Goal: Task Accomplishment & Management: Manage account settings

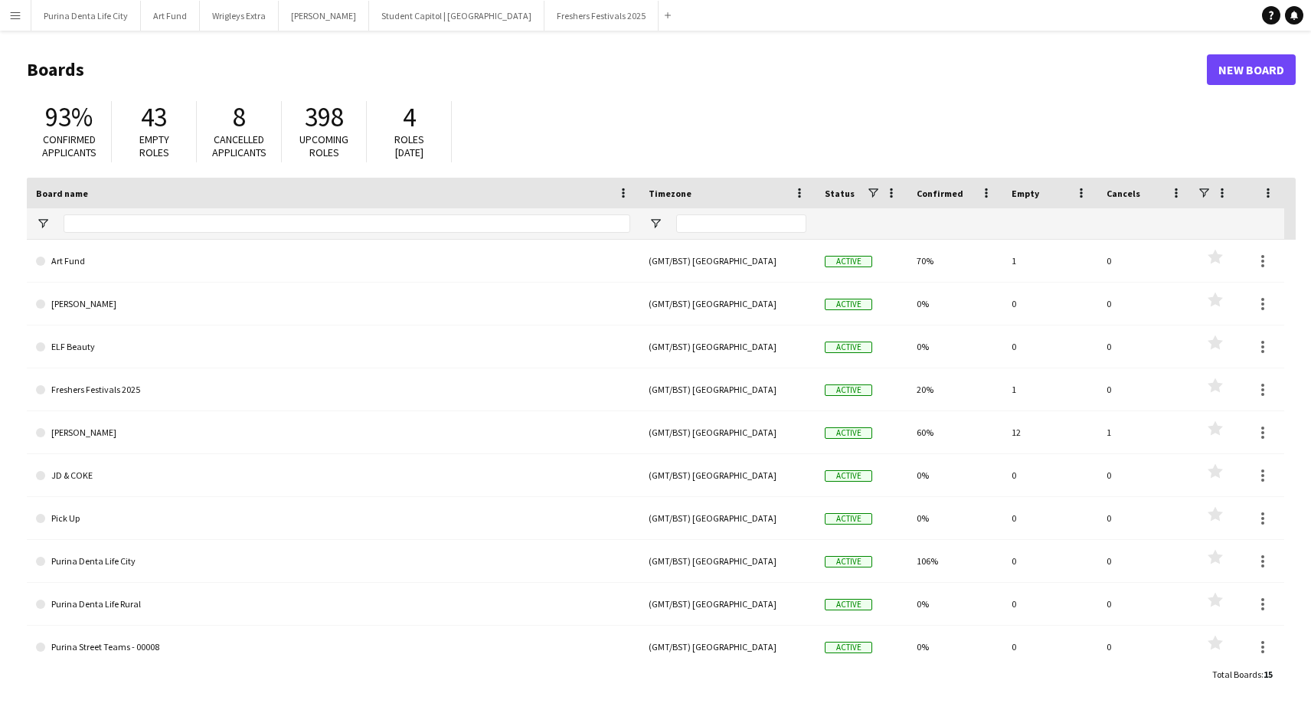
click at [22, 13] on button "Menu" at bounding box center [15, 15] width 31 height 31
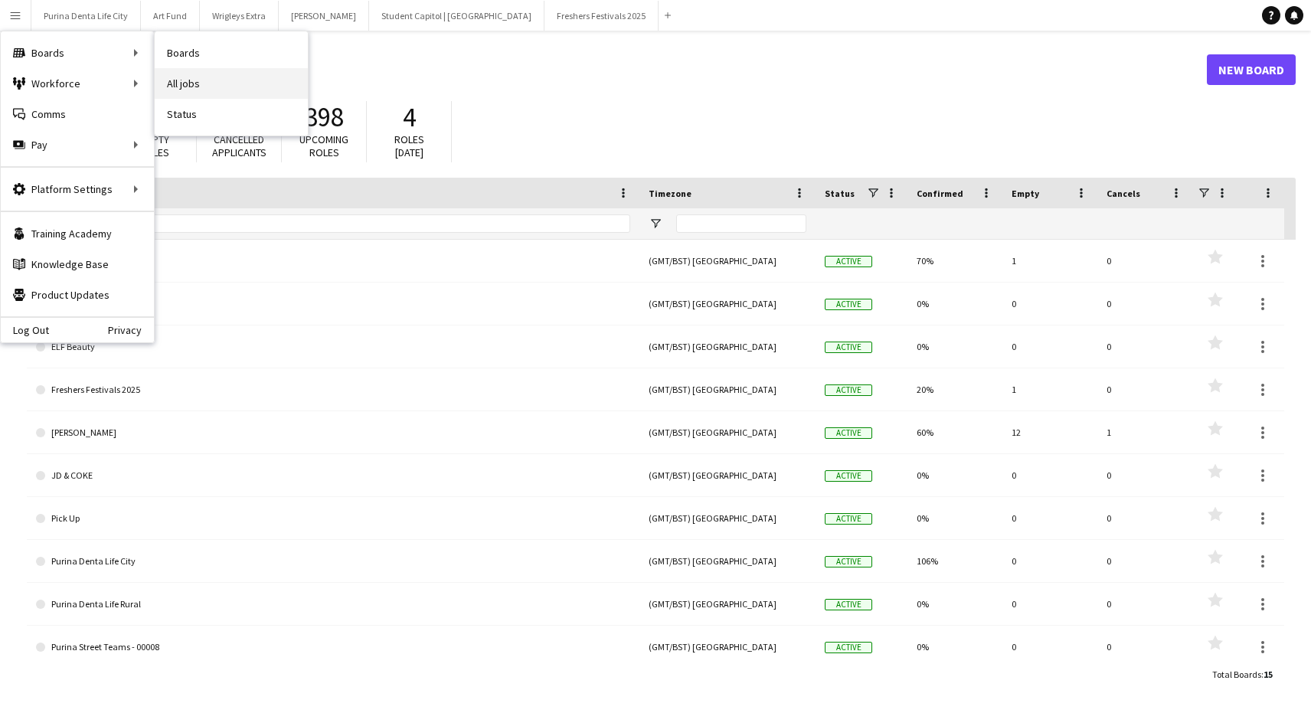
click at [282, 88] on link "All jobs" at bounding box center [231, 83] width 153 height 31
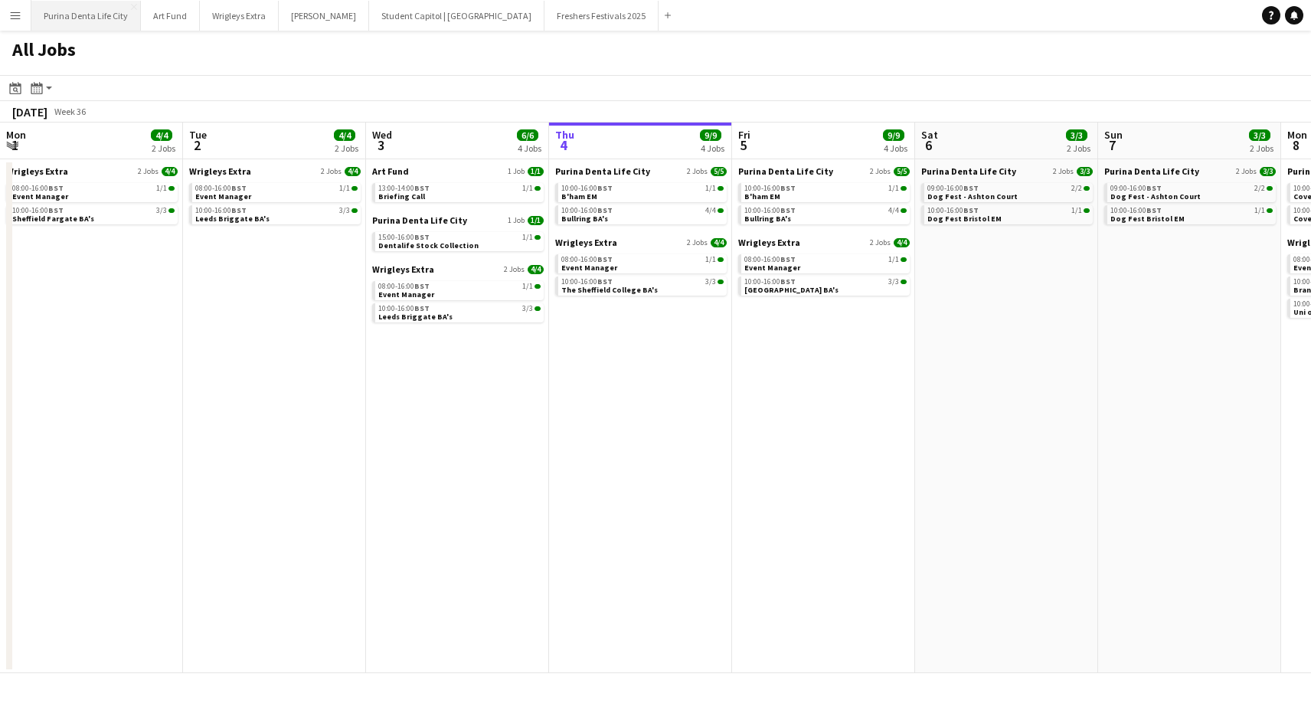
scroll to position [0, 366]
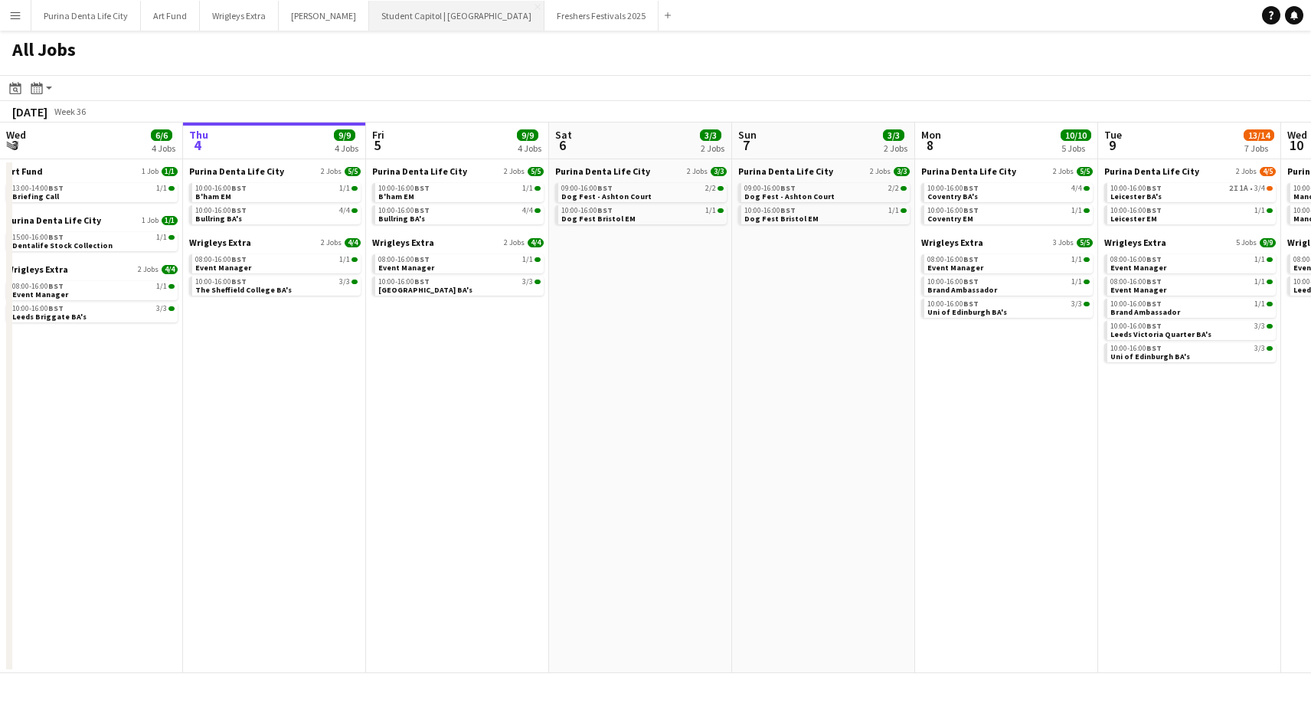
click at [404, 19] on button "Student Capitol | [GEOGRAPHIC_DATA] Close" at bounding box center [456, 16] width 175 height 30
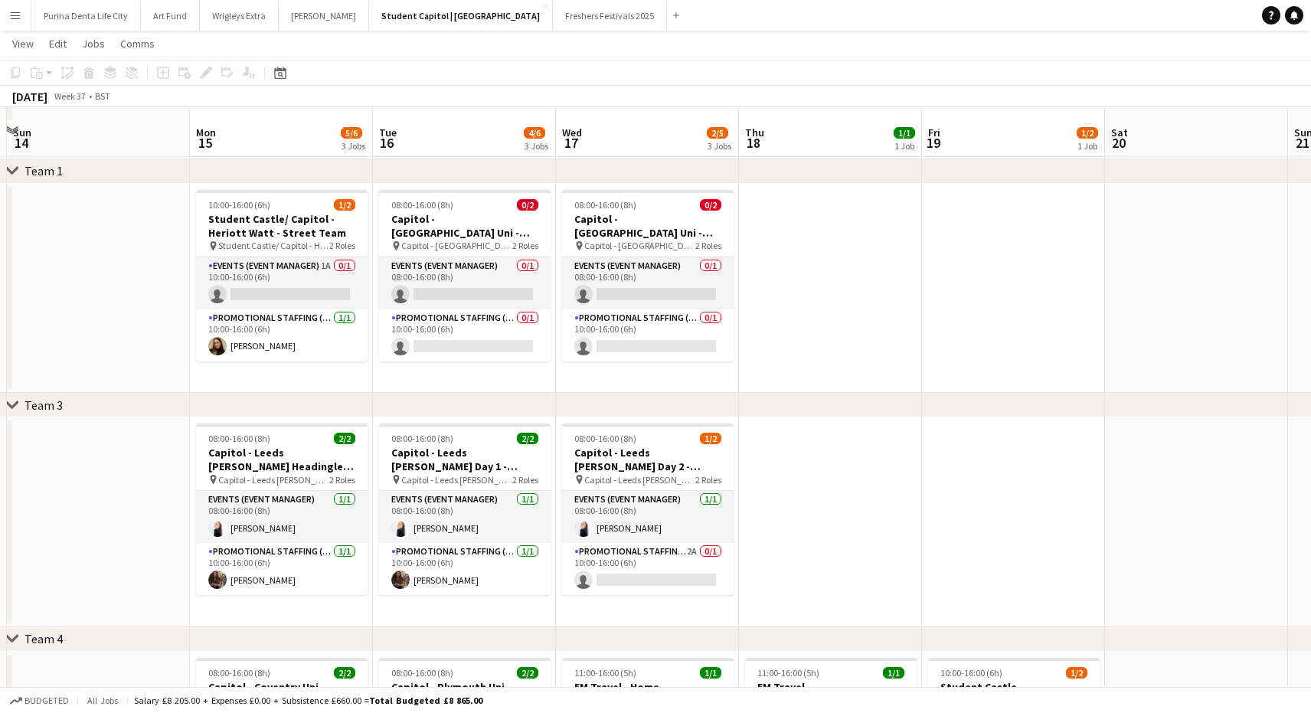
scroll to position [250, 0]
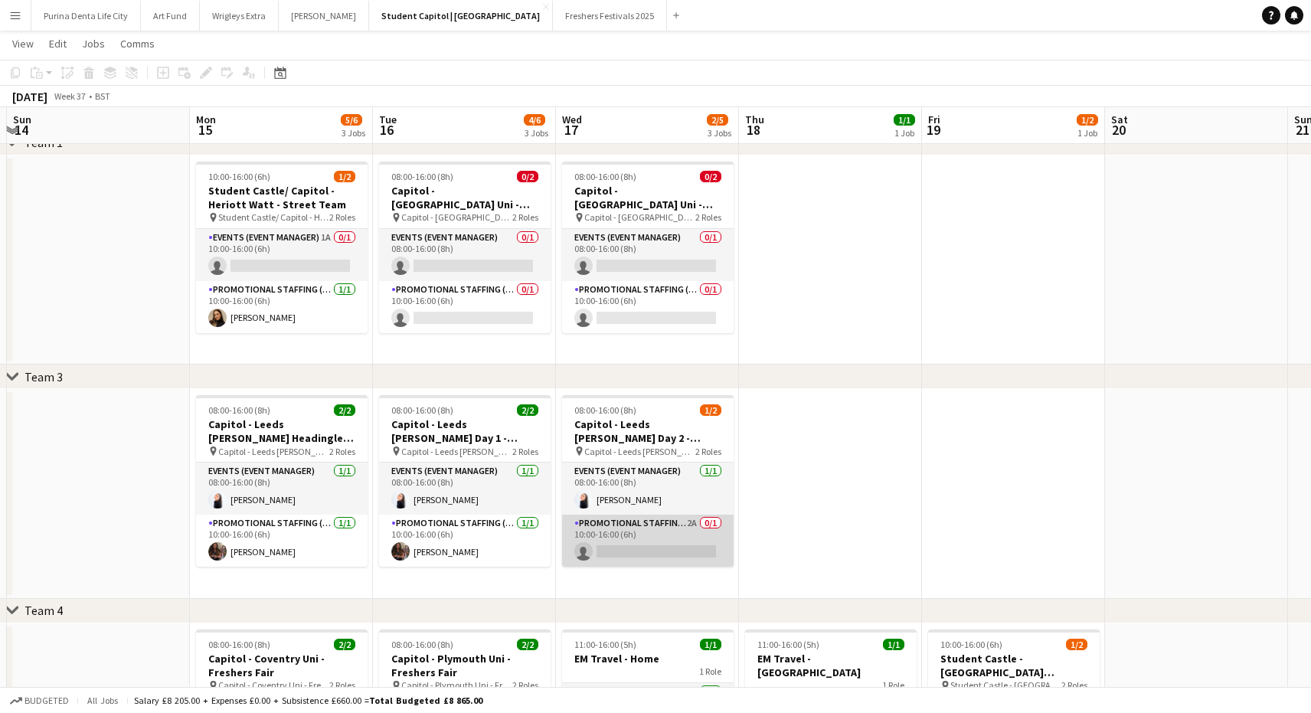
click at [651, 537] on app-card-role "Promotional Staffing (Brand Ambassadors) 2A 0/1 10:00-16:00 (6h) single-neutral…" at bounding box center [647, 540] width 171 height 52
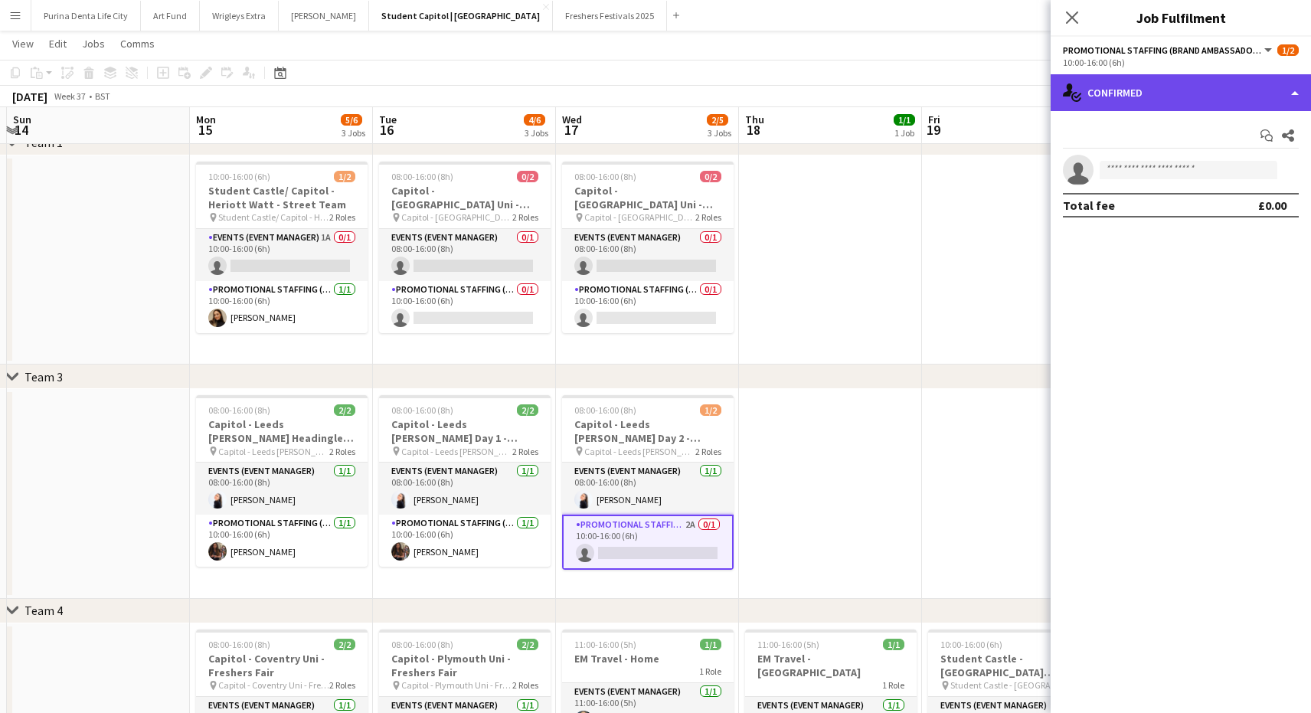
click at [1146, 90] on div "single-neutral-actions-check-2 Confirmed" at bounding box center [1180, 92] width 260 height 37
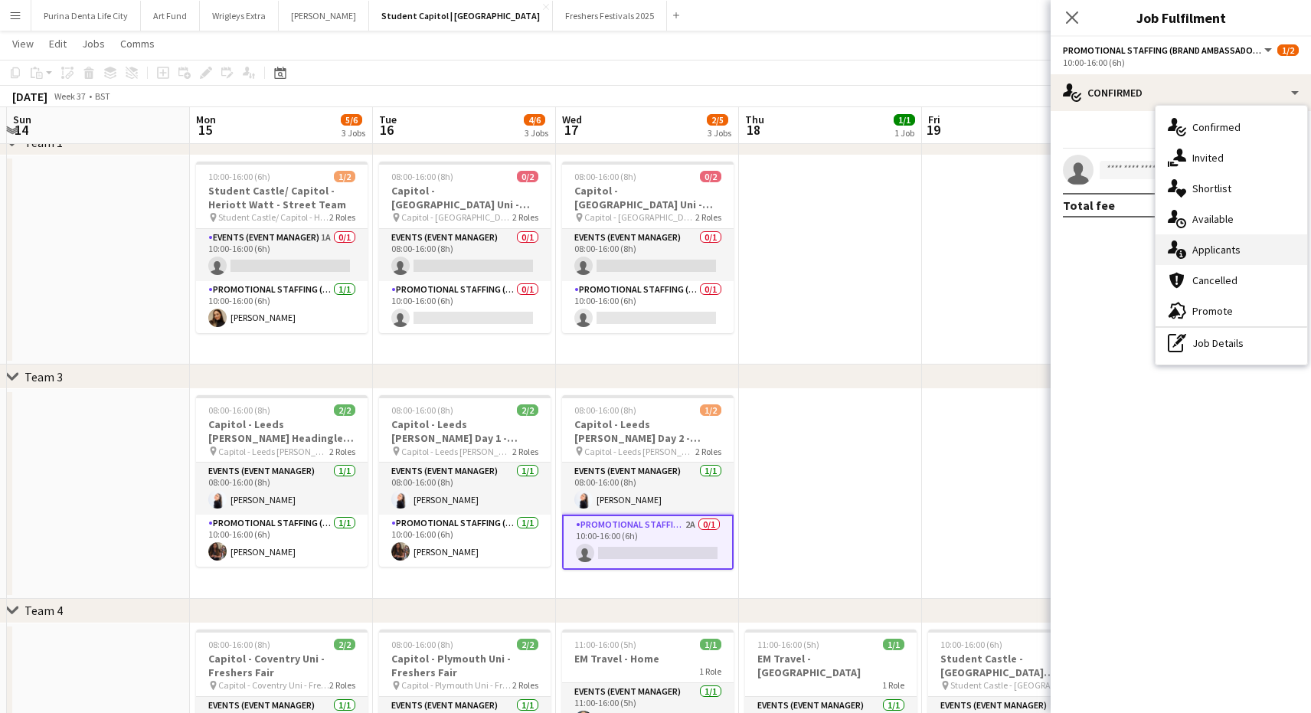
click at [1207, 256] on span "Applicants" at bounding box center [1216, 250] width 48 height 14
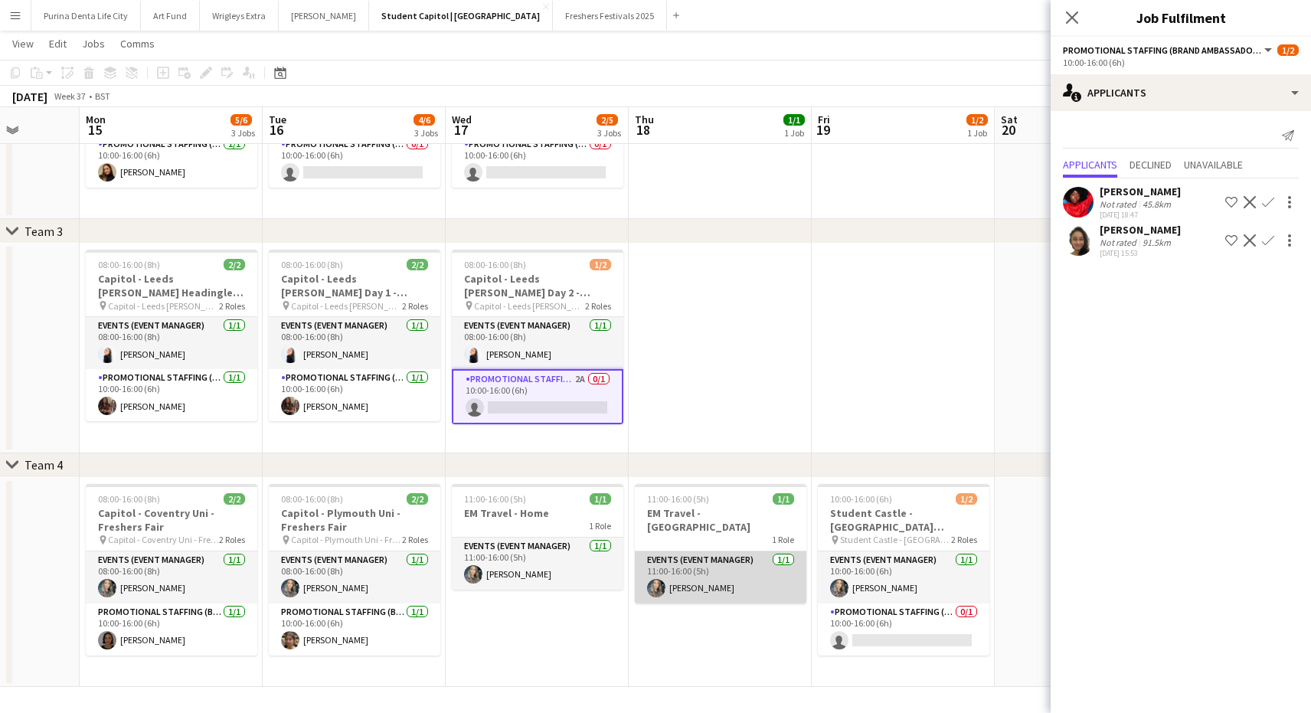
scroll to position [0, 655]
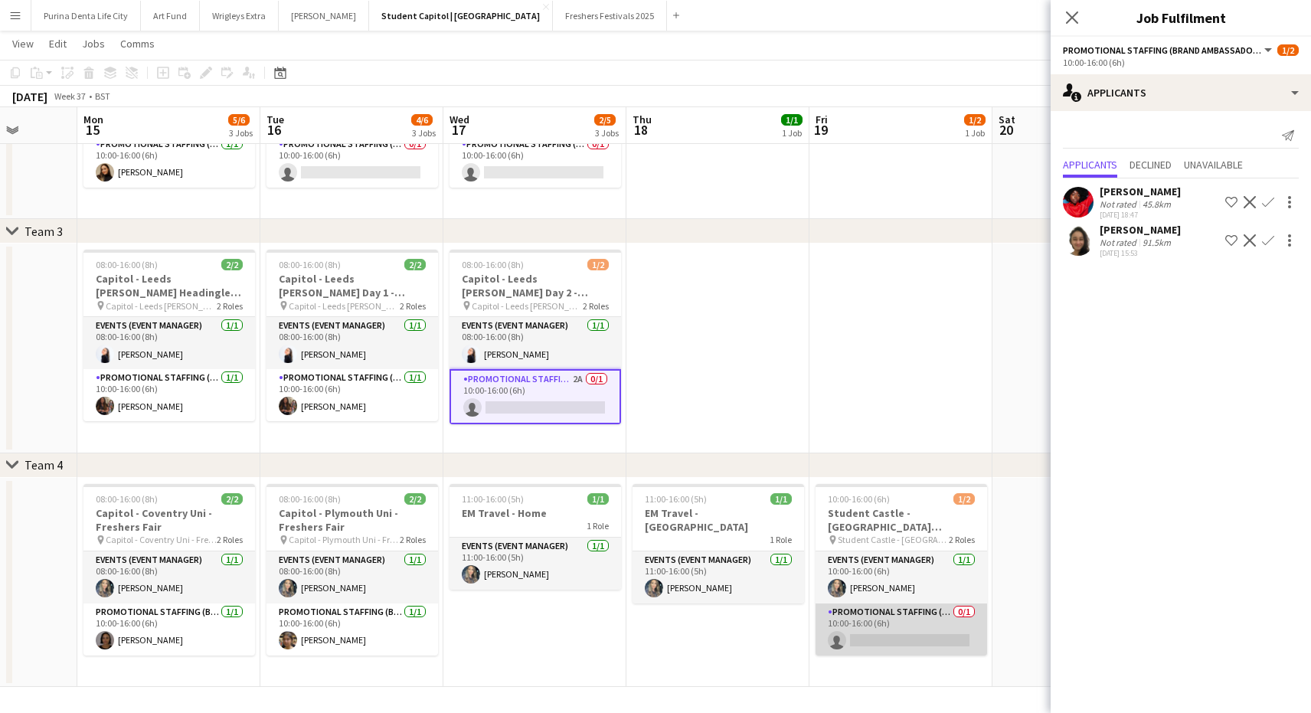
click at [885, 623] on app-card-role "Promotional Staffing (Brand Ambassadors) 0/1 10:00-16:00 (6h) single-neutral-ac…" at bounding box center [900, 629] width 171 height 52
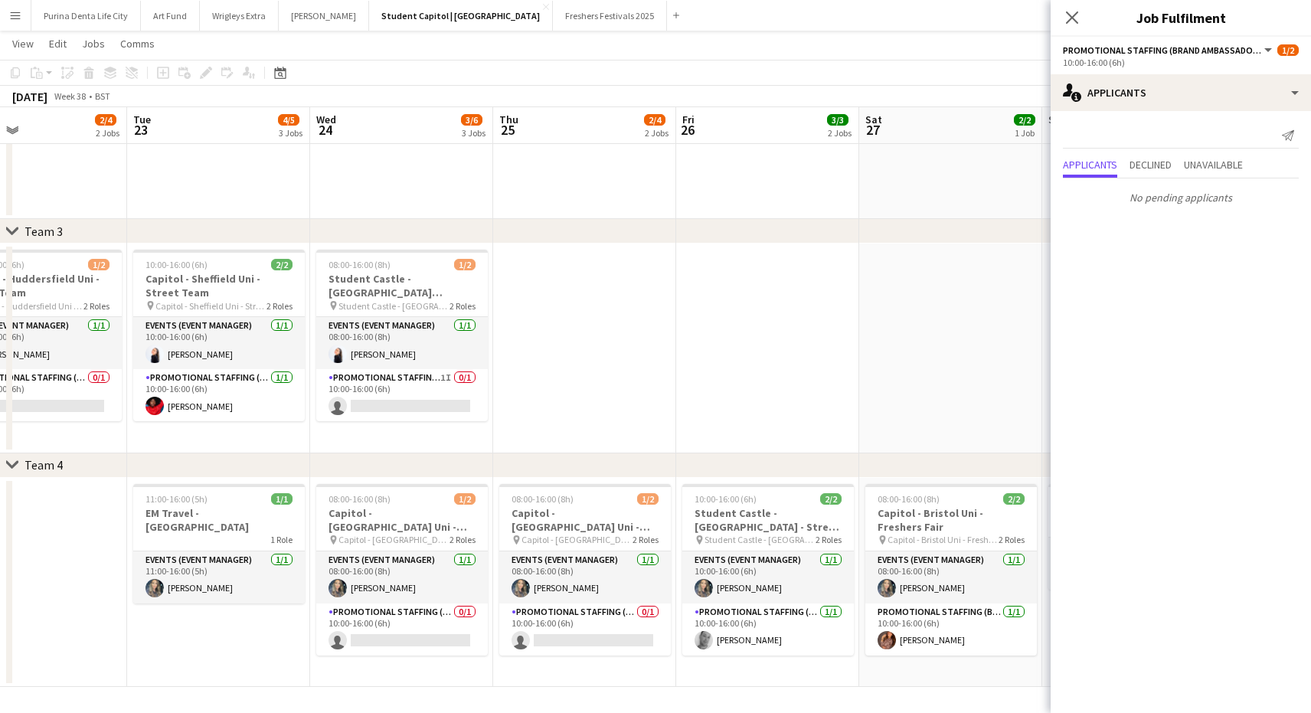
scroll to position [0, 435]
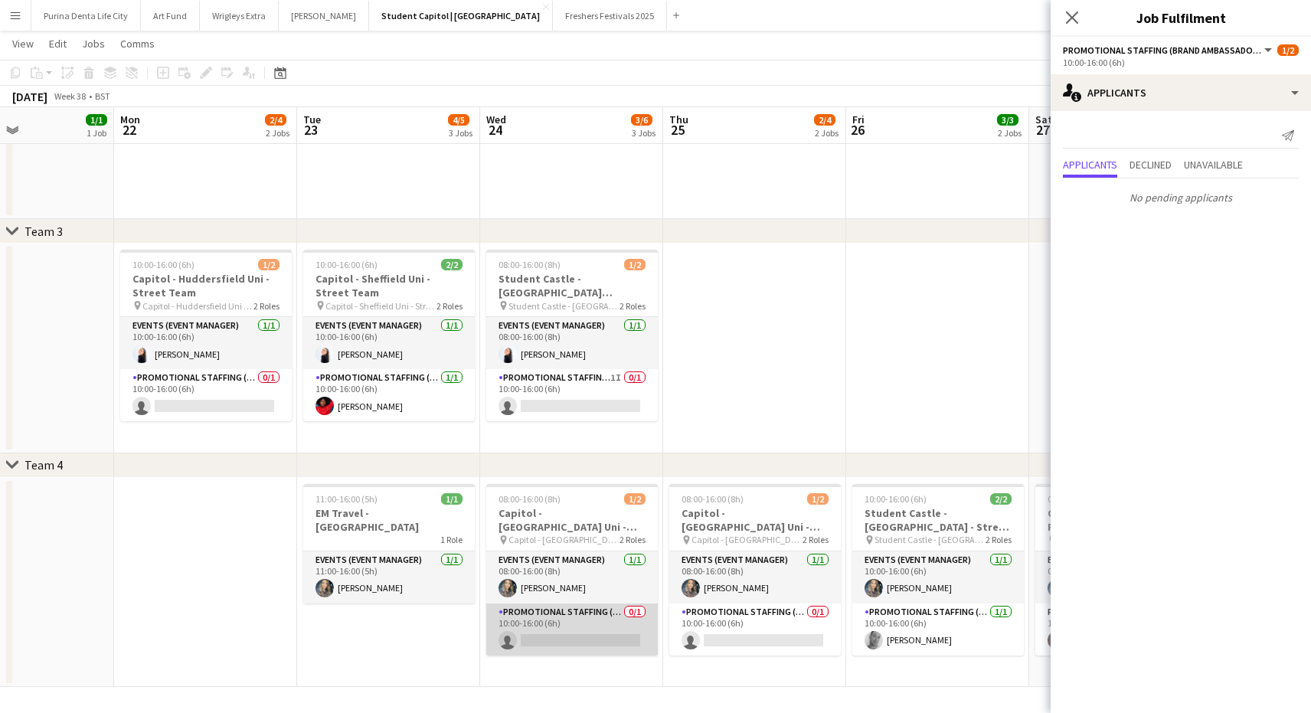
click at [540, 630] on app-card-role "Promotional Staffing (Brand Ambassadors) 0/1 10:00-16:00 (6h) single-neutral-ac…" at bounding box center [571, 629] width 171 height 52
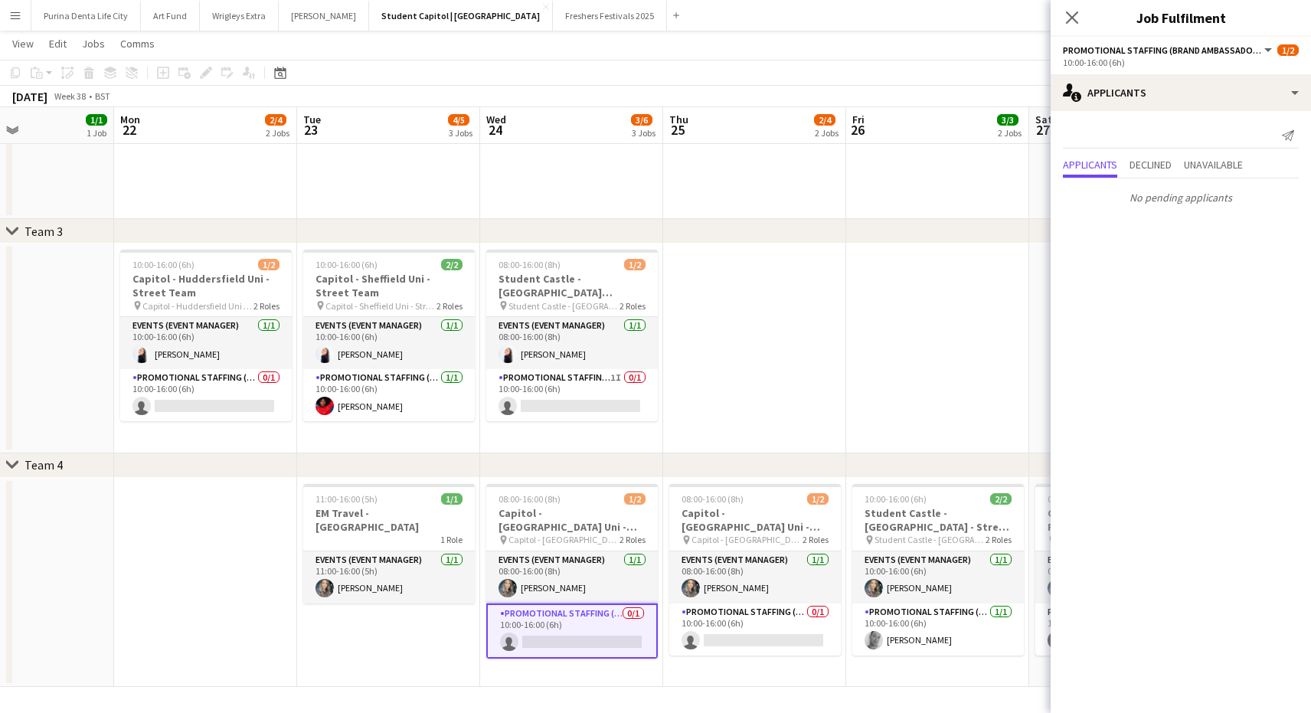
click at [624, 638] on app-card-role "Promotional Staffing (Brand Ambassadors) 0/1 10:00-16:00 (6h) single-neutral-ac…" at bounding box center [571, 630] width 171 height 55
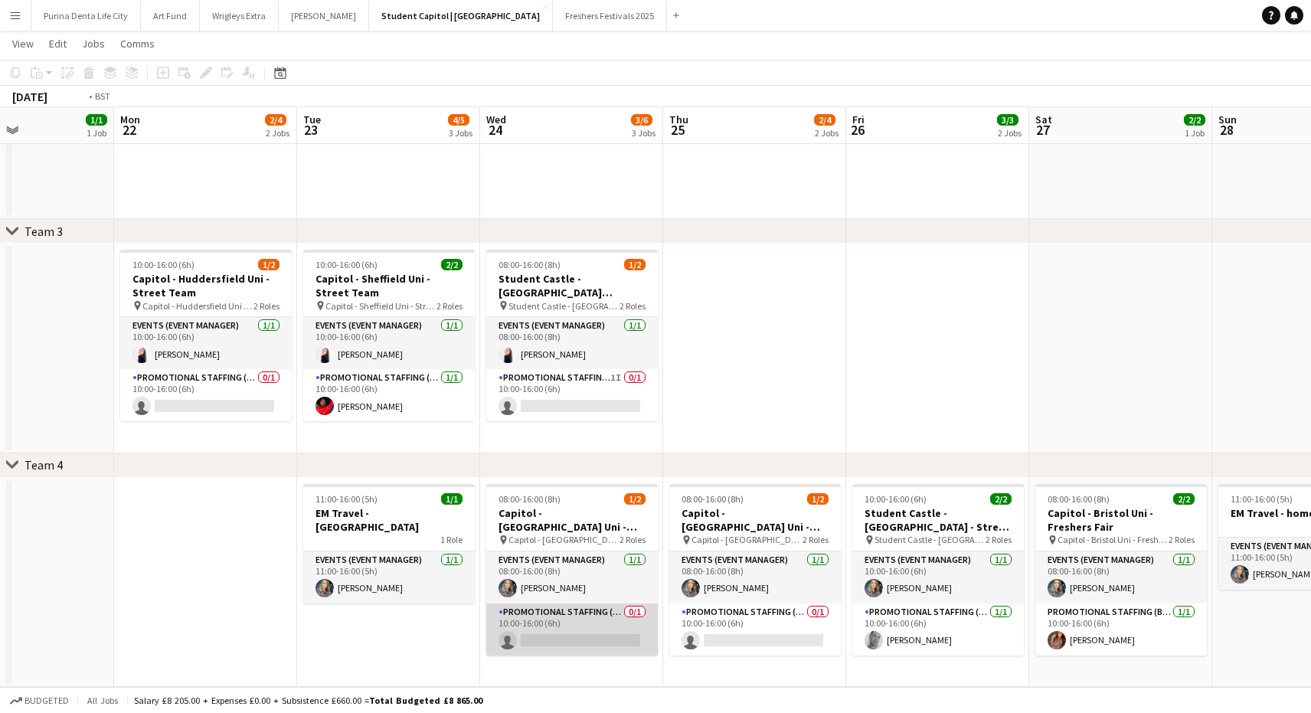
scroll to position [0, 563]
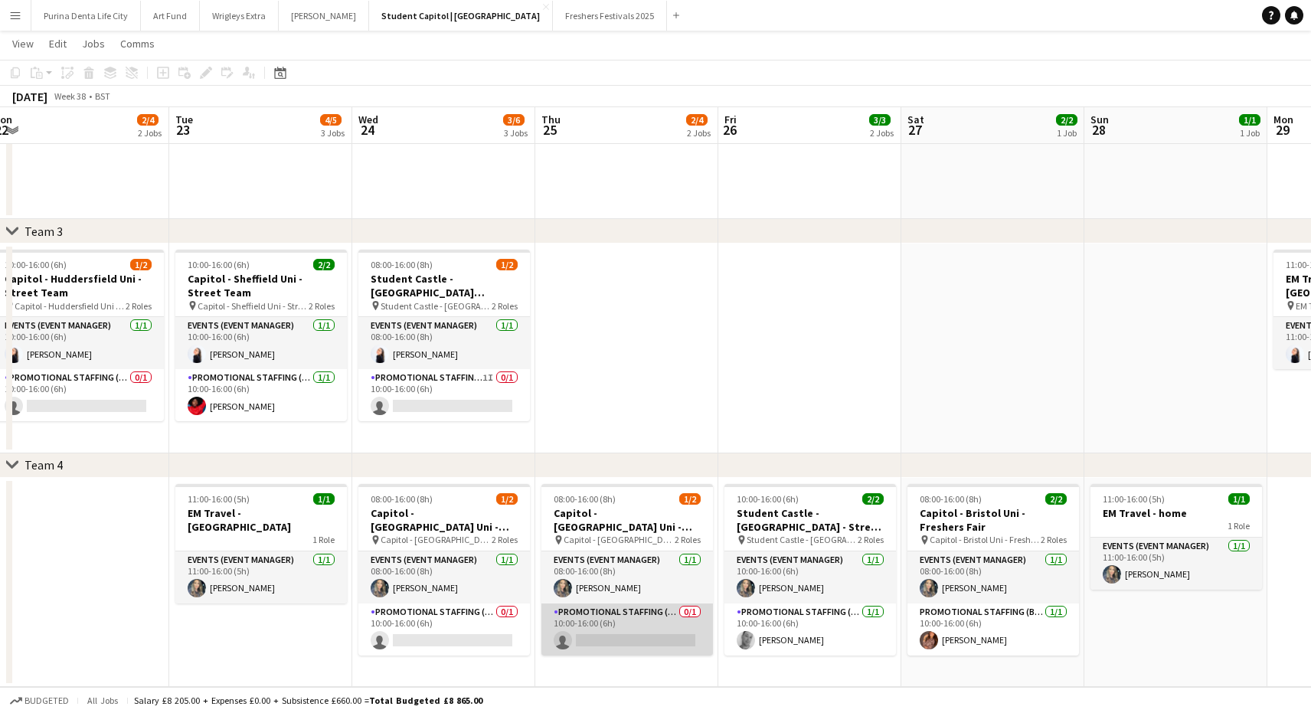
click at [625, 638] on app-card-role "Promotional Staffing (Brand Ambassadors) 0/1 10:00-16:00 (6h) single-neutral-ac…" at bounding box center [626, 629] width 171 height 52
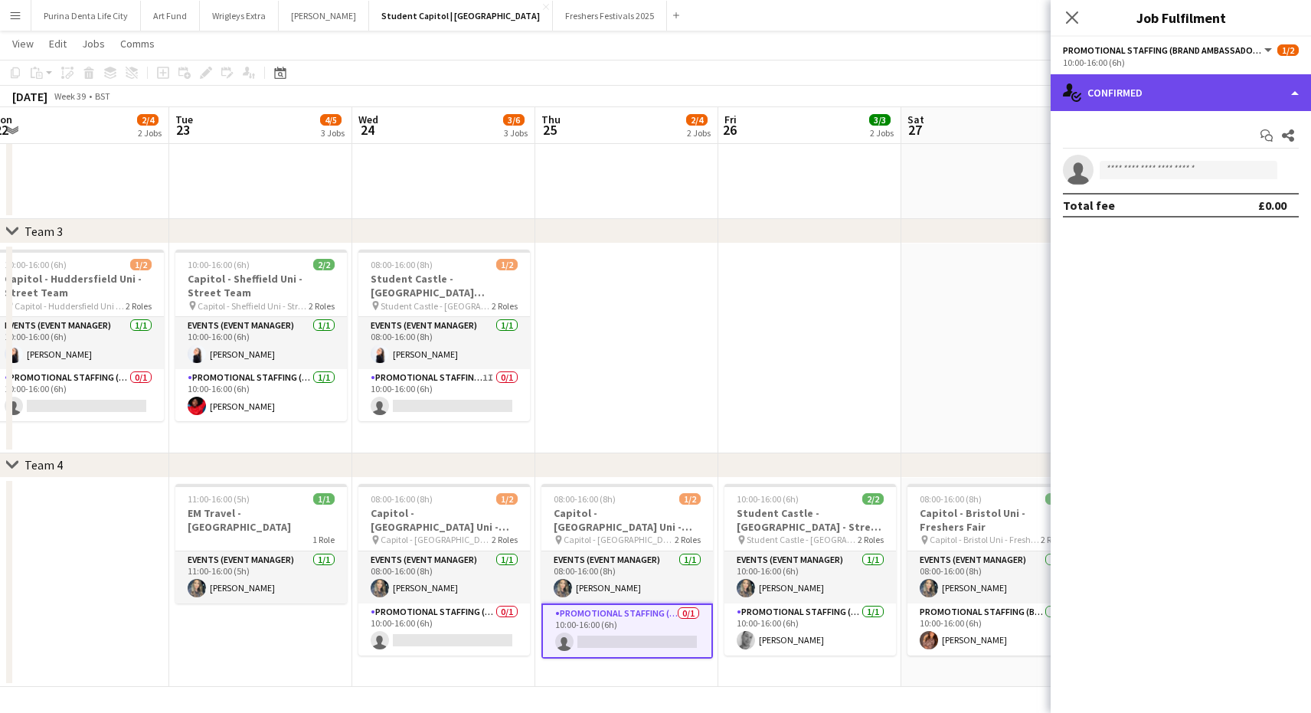
click at [1192, 108] on div "single-neutral-actions-check-2 Confirmed" at bounding box center [1180, 92] width 260 height 37
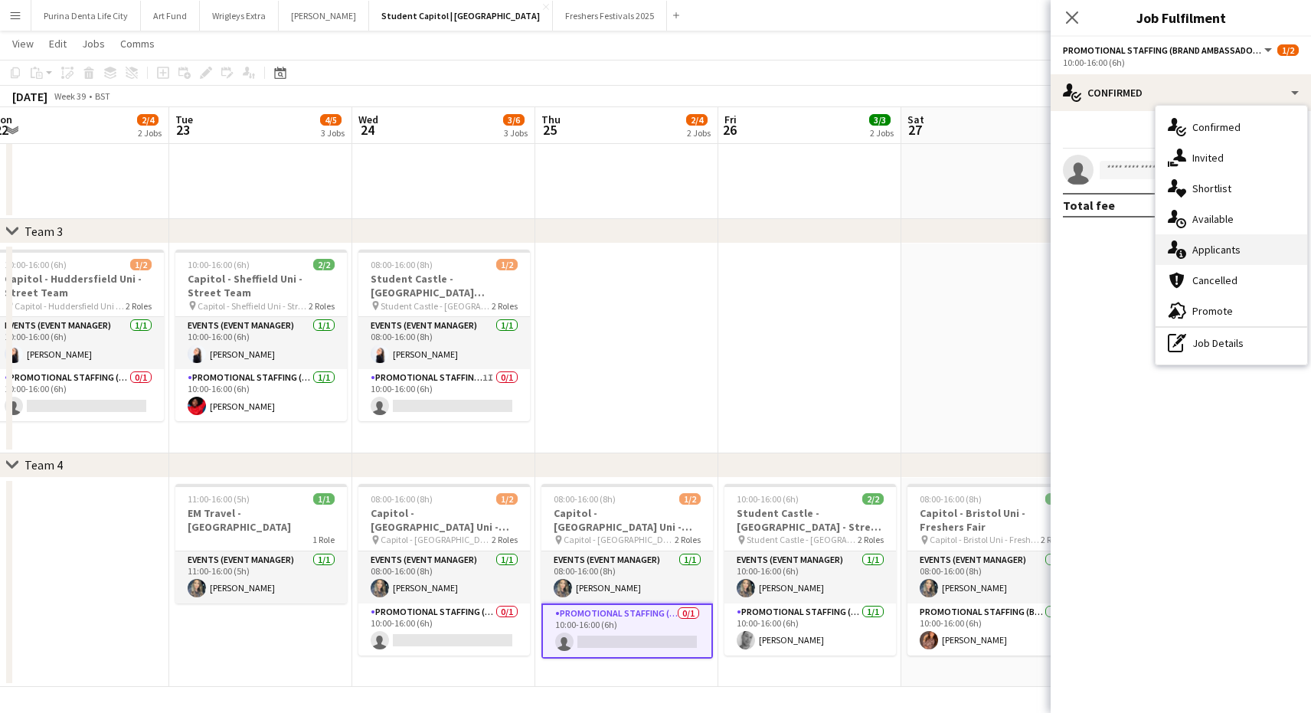
click at [1204, 245] on span "Applicants" at bounding box center [1216, 250] width 48 height 14
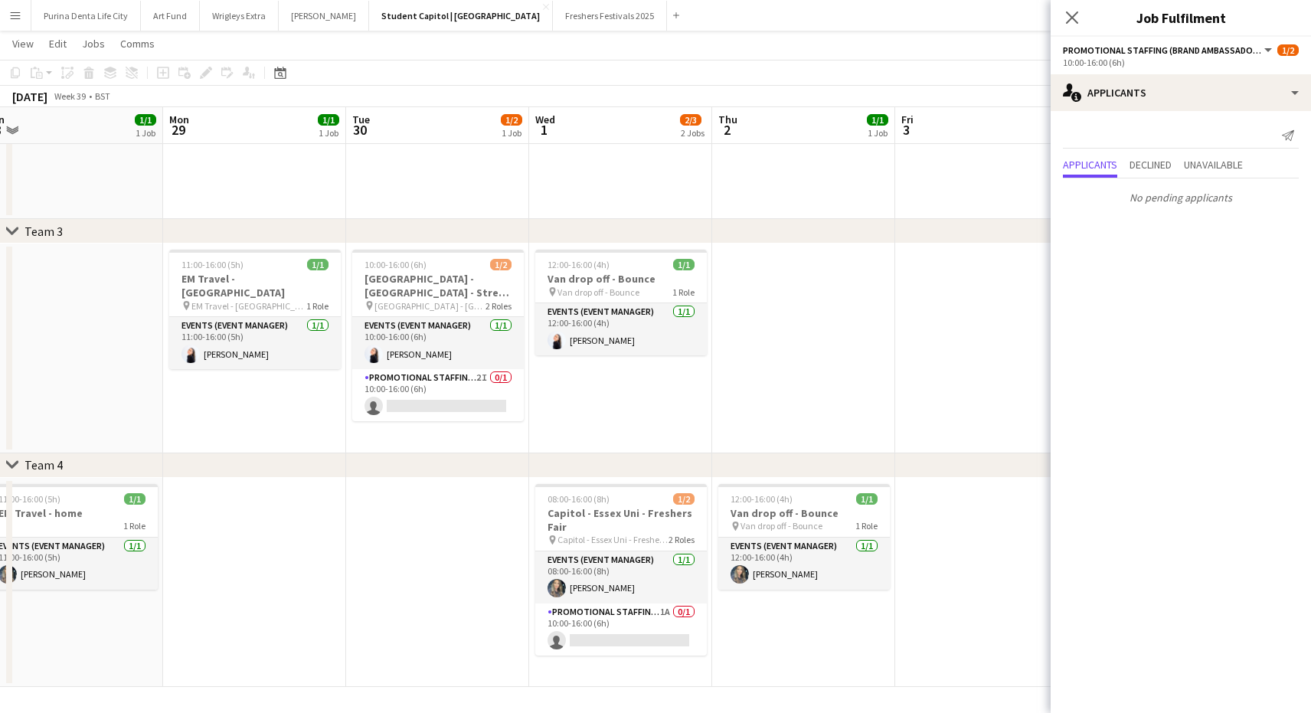
scroll to position [0, 580]
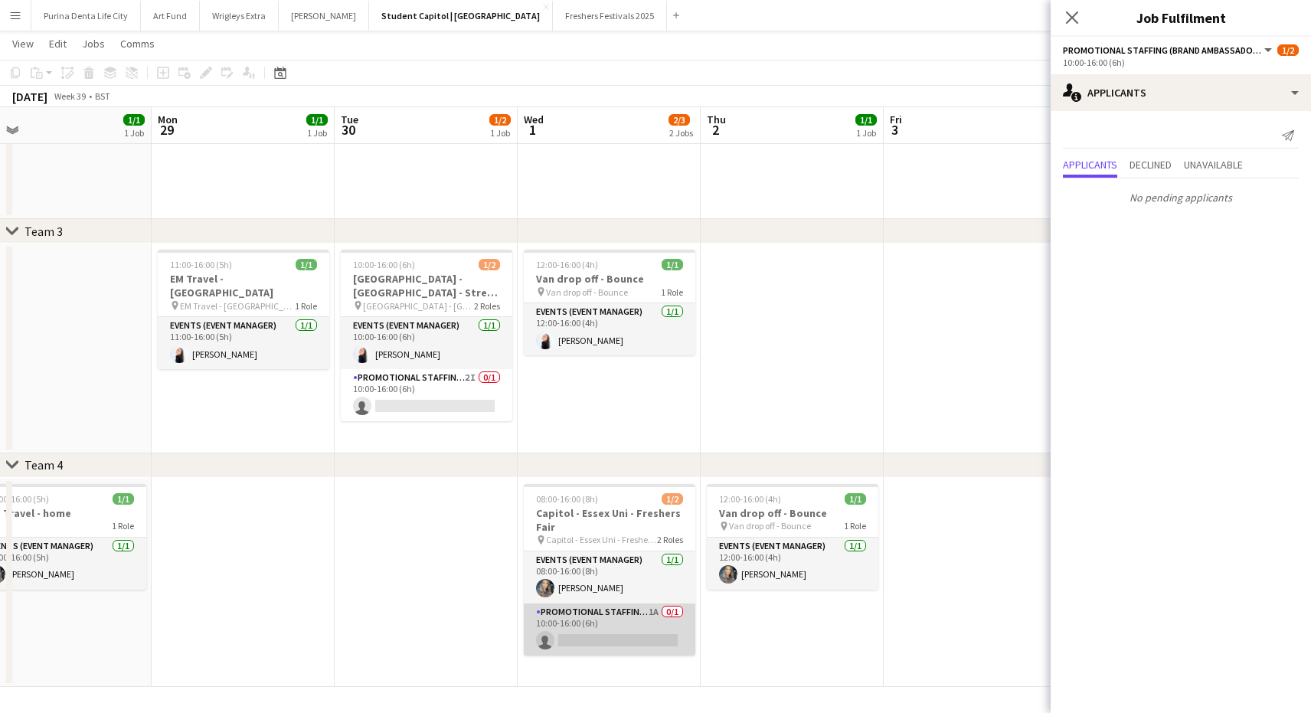
click at [612, 635] on app-card-role "Promotional Staffing (Brand Ambassadors) 1A 0/1 10:00-16:00 (6h) single-neutral…" at bounding box center [609, 629] width 171 height 52
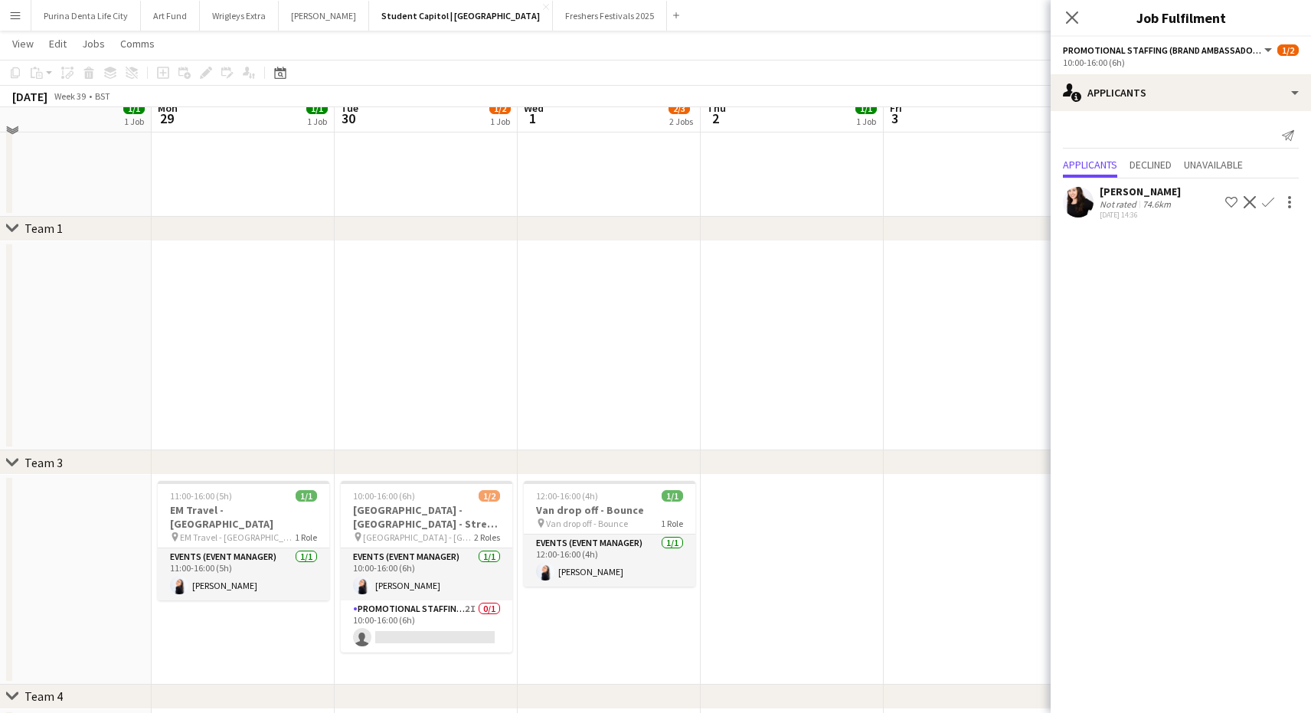
scroll to position [166, 0]
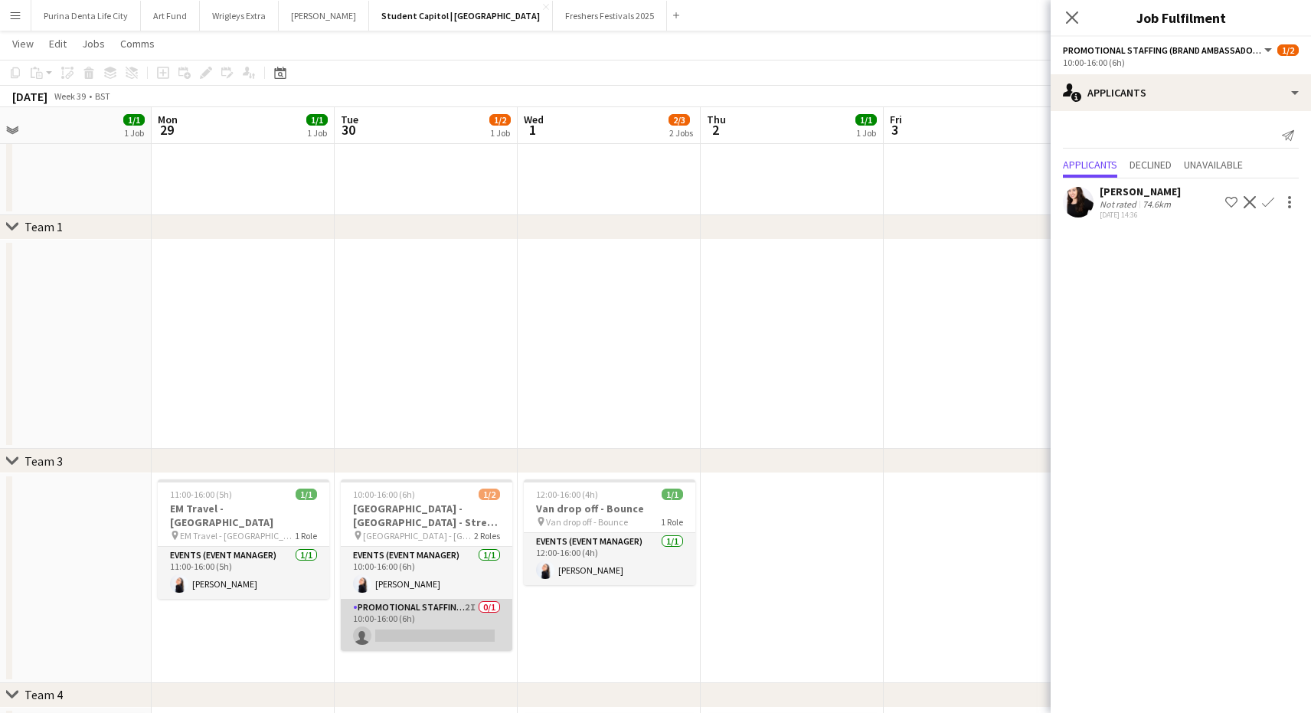
click at [371, 635] on app-card-role "Promotional Staffing (Brand Ambassadors) 2I 0/1 10:00-16:00 (6h) single-neutral…" at bounding box center [426, 625] width 171 height 52
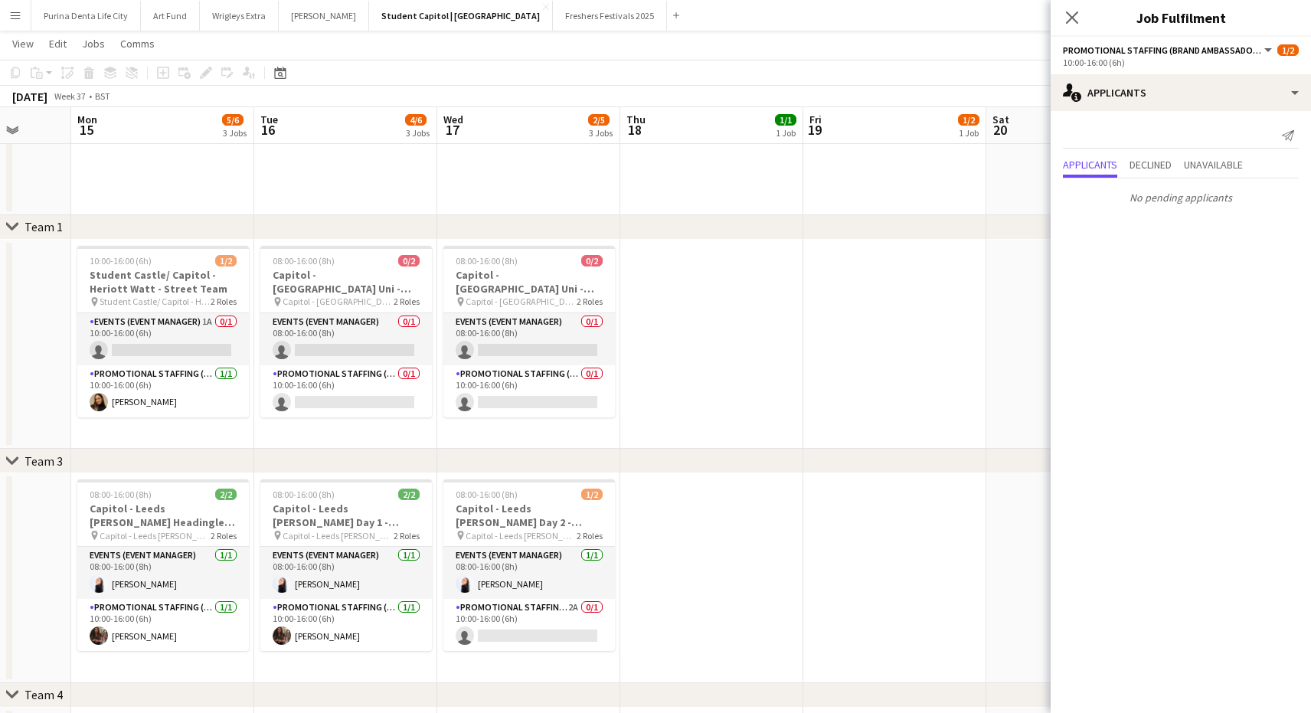
scroll to position [0, 481]
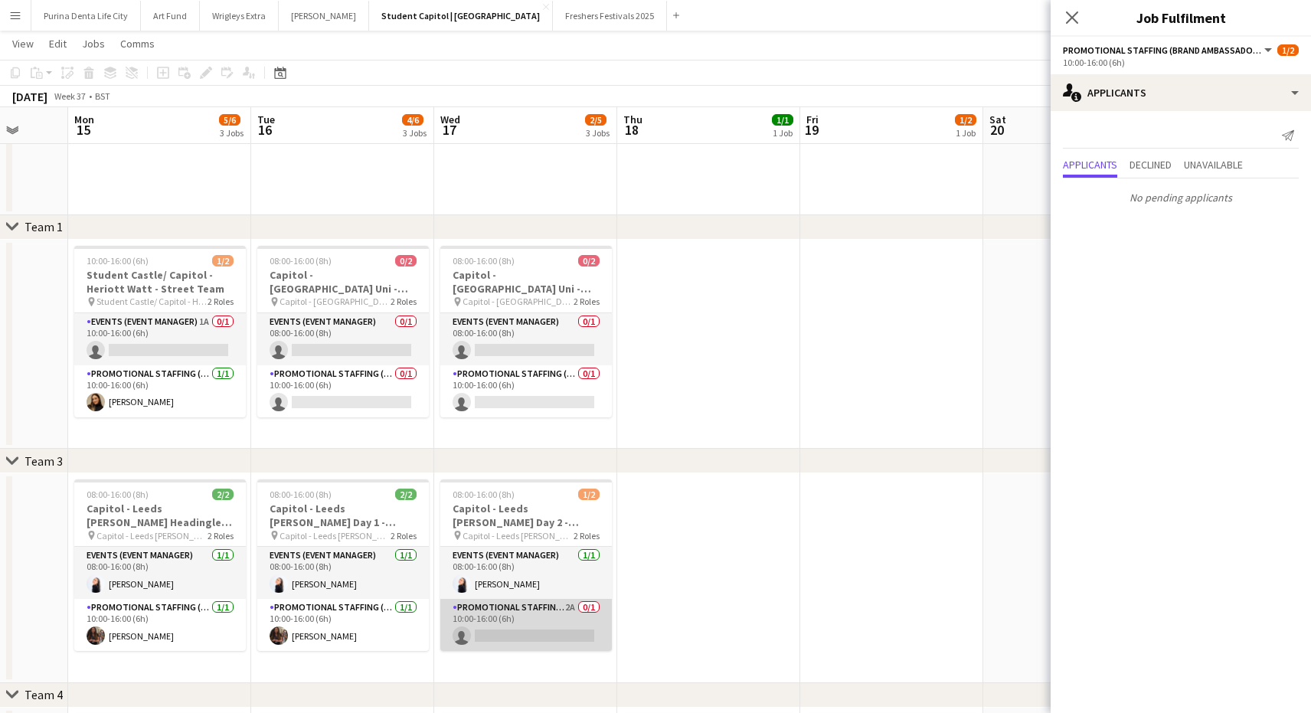
click at [509, 624] on app-card-role "Promotional Staffing (Brand Ambassadors) 2A 0/1 10:00-16:00 (6h) single-neutral…" at bounding box center [525, 625] width 171 height 52
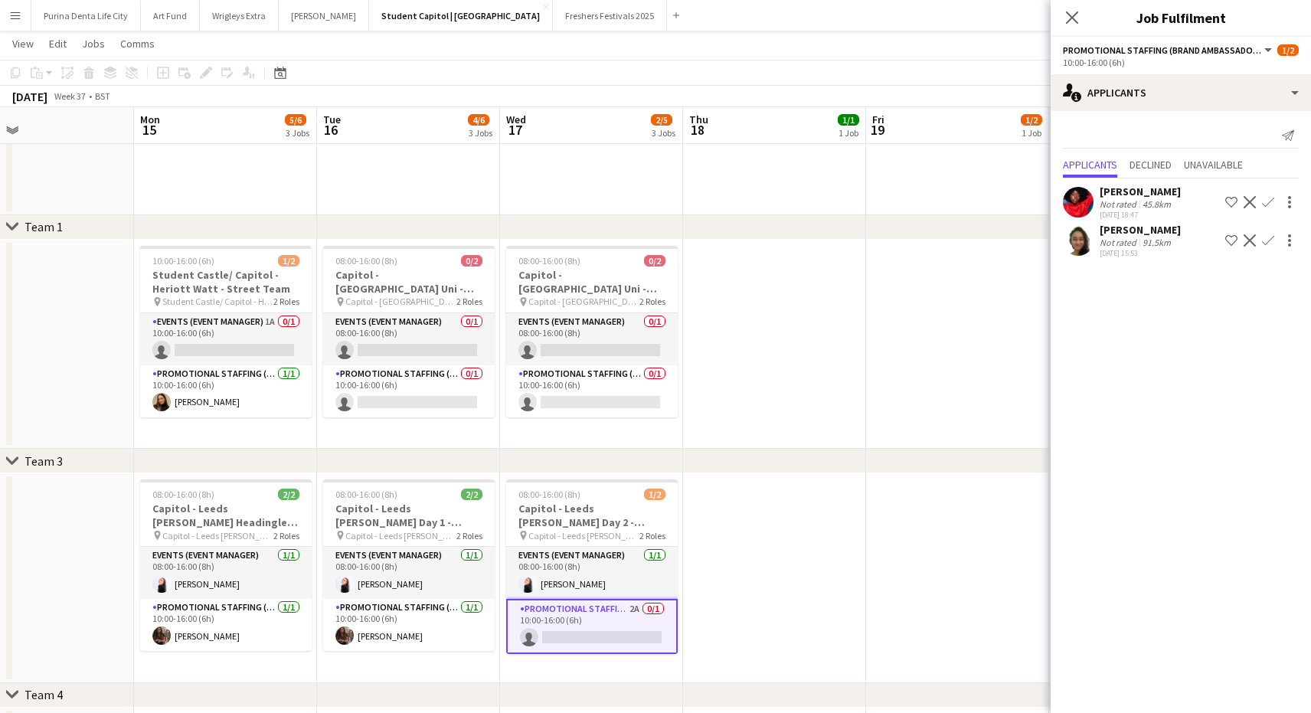
scroll to position [0, 477]
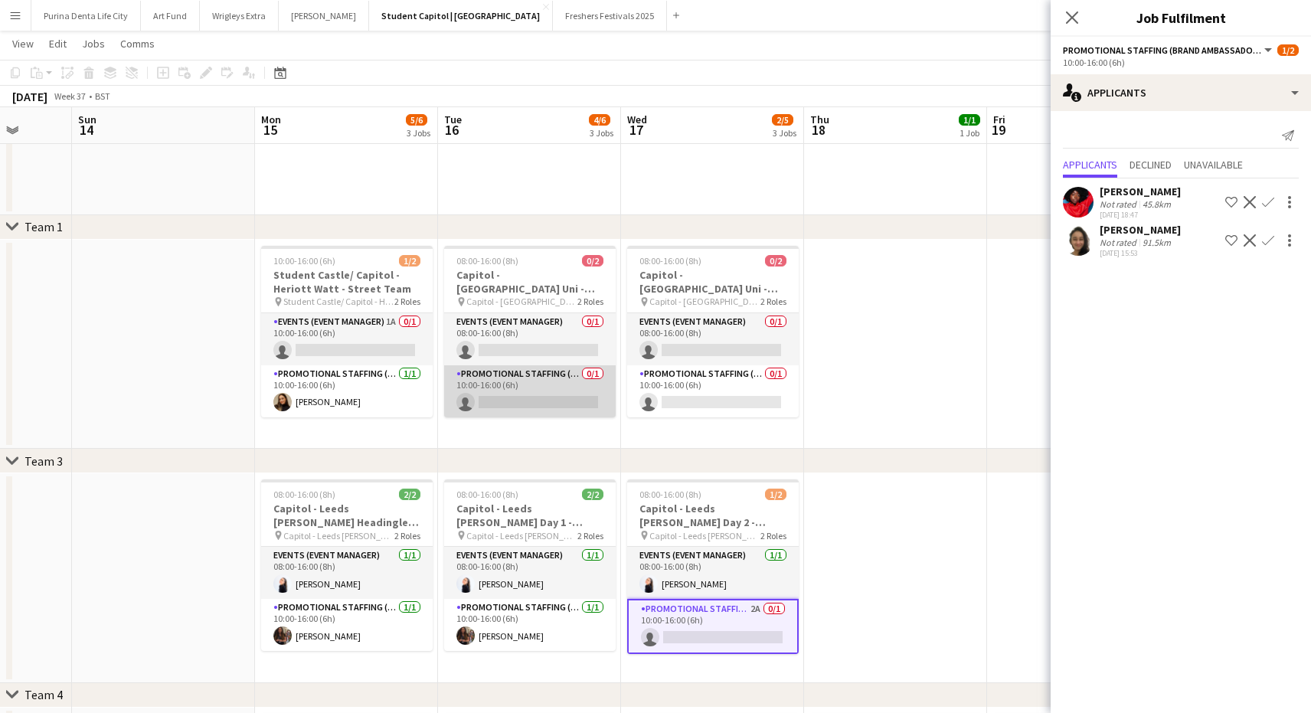
click at [525, 383] on app-card-role "Promotional Staffing (Brand Ambassadors) 0/1 10:00-16:00 (6h) single-neutral-ac…" at bounding box center [529, 391] width 171 height 52
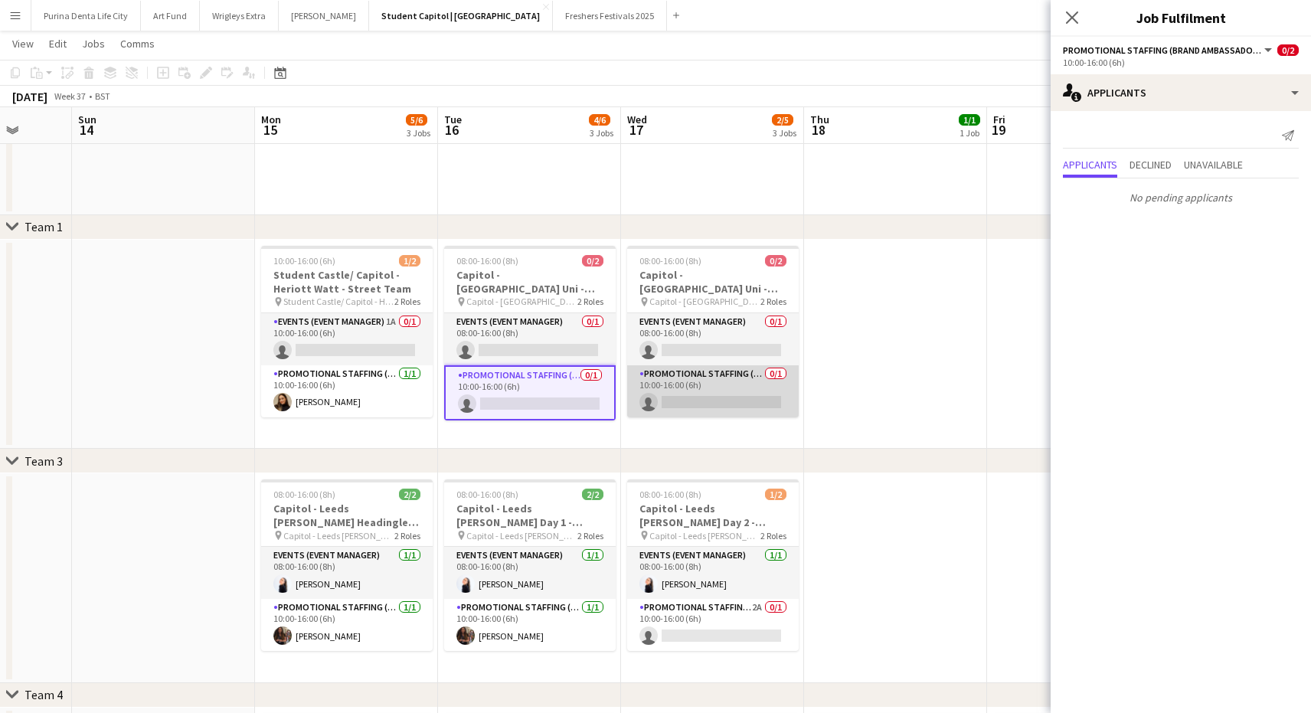
click at [687, 389] on app-card-role "Promotional Staffing (Brand Ambassadors) 0/1 10:00-16:00 (6h) single-neutral-ac…" at bounding box center [712, 391] width 171 height 52
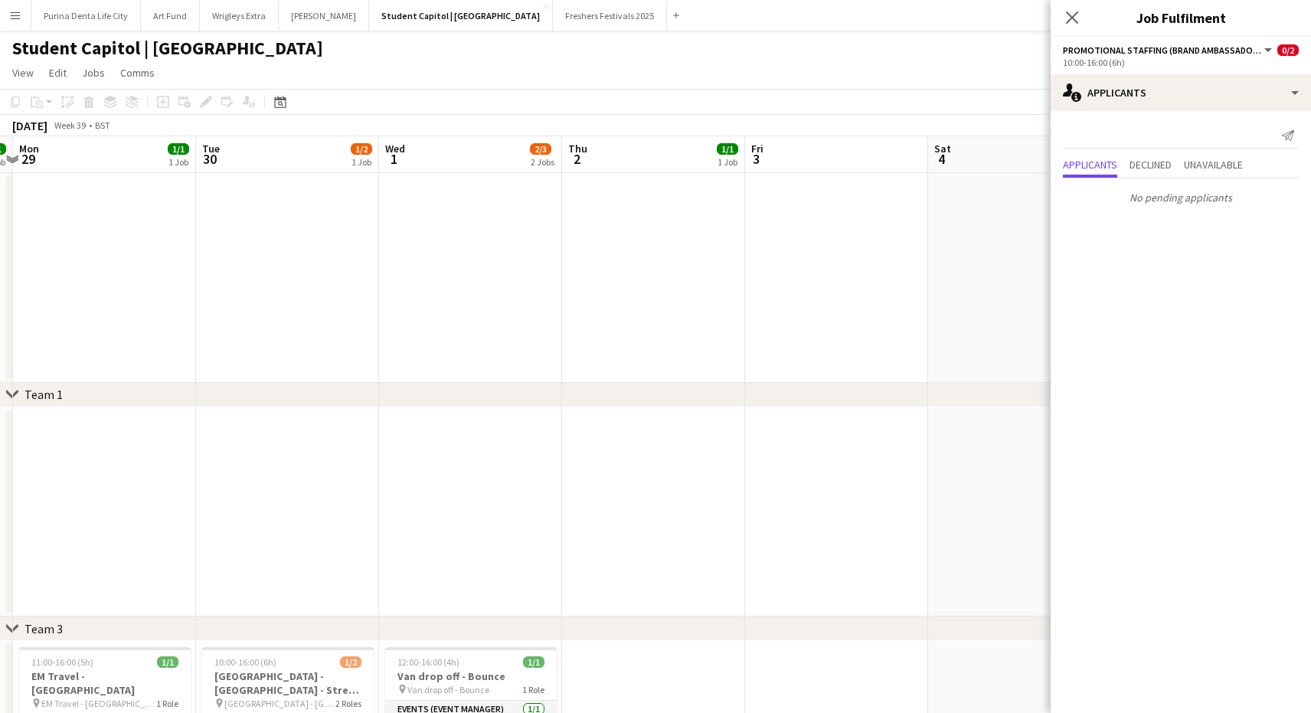
scroll to position [0, 0]
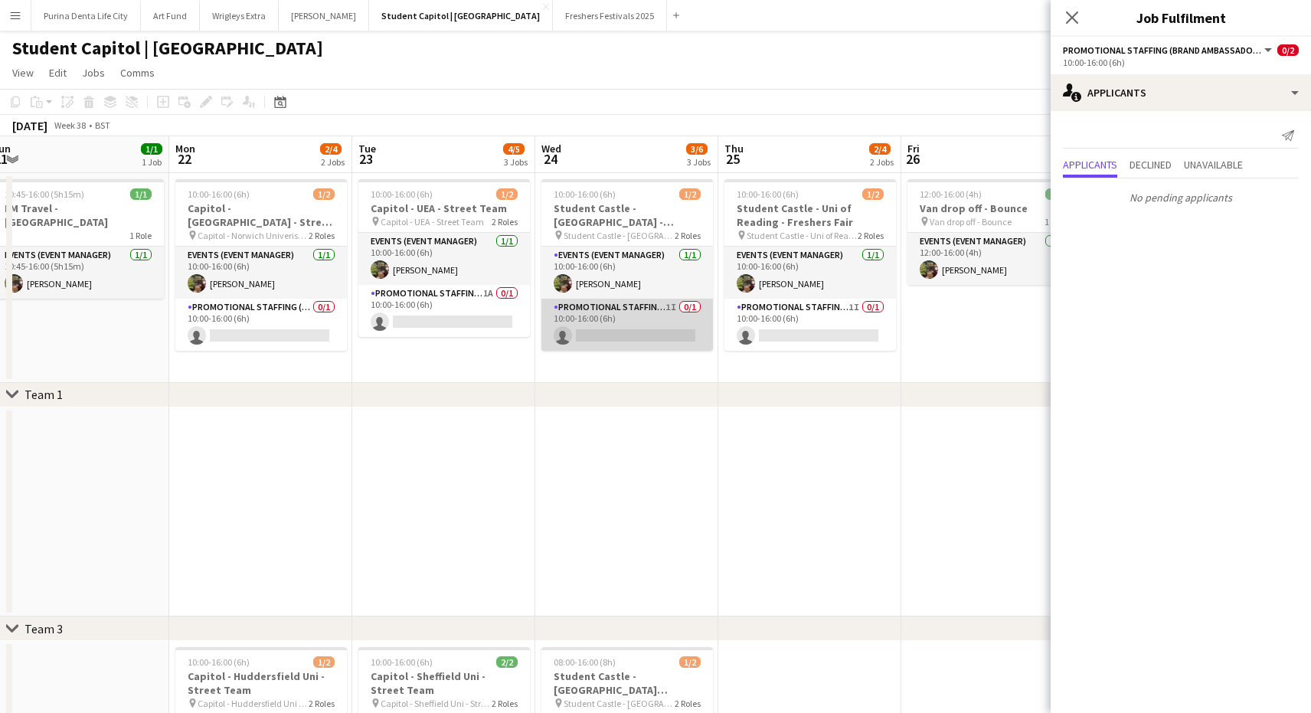
click at [637, 319] on app-card-role "Promotional Staffing (Brand Ambassadors) 1I 0/1 10:00-16:00 (6h) single-neutral…" at bounding box center [626, 325] width 171 height 52
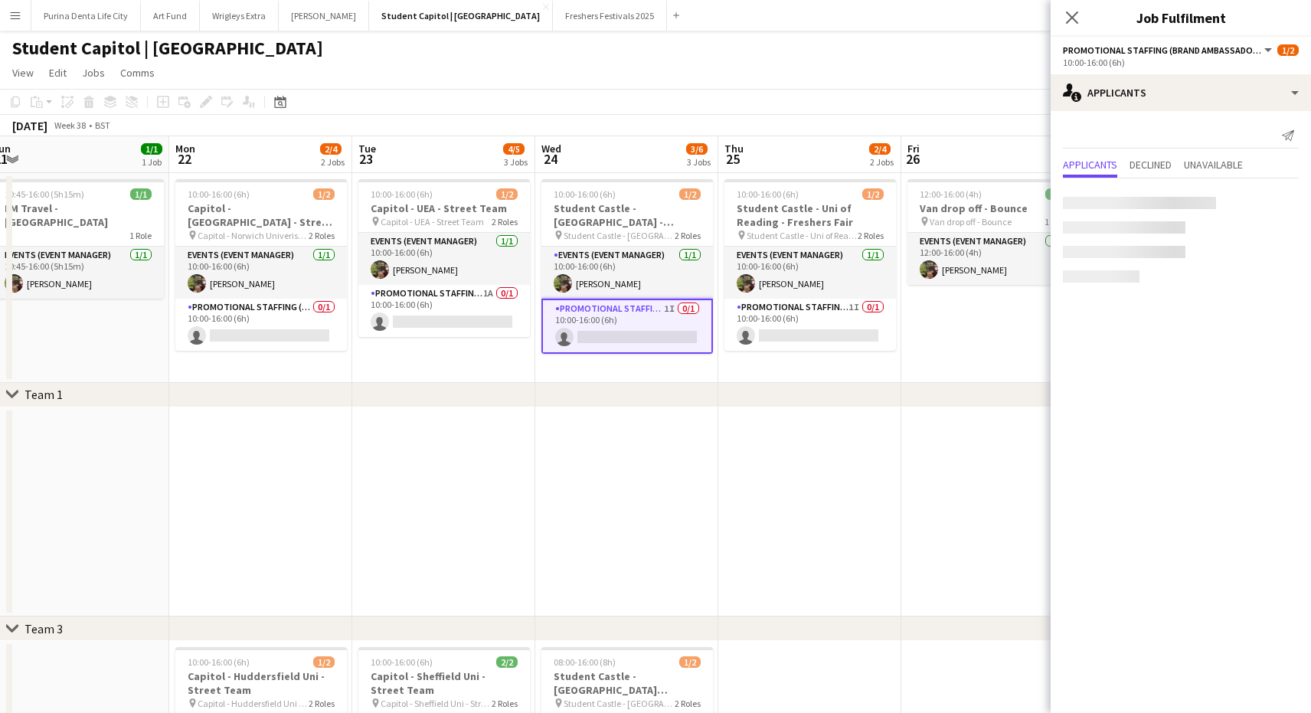
scroll to position [0, 380]
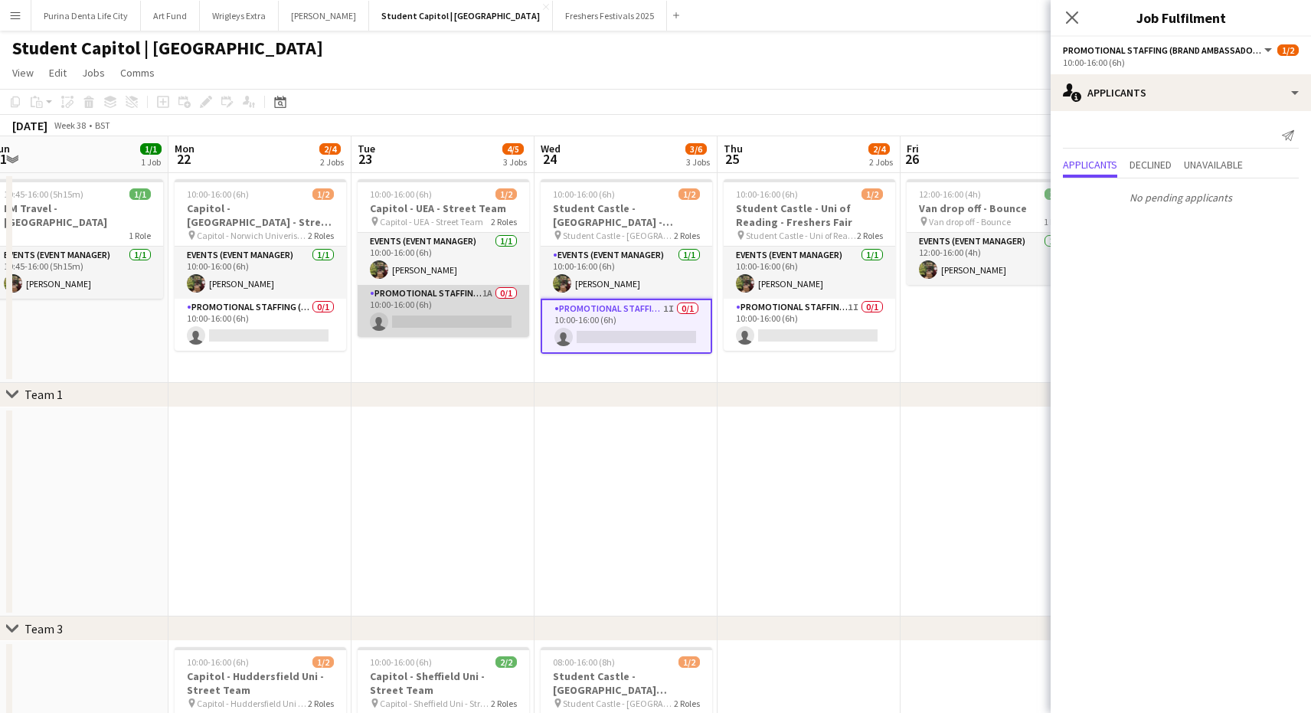
click at [474, 322] on app-card-role "Promotional Staffing (Brand Ambassadors) 1A 0/1 10:00-16:00 (6h) single-neutral…" at bounding box center [443, 311] width 171 height 52
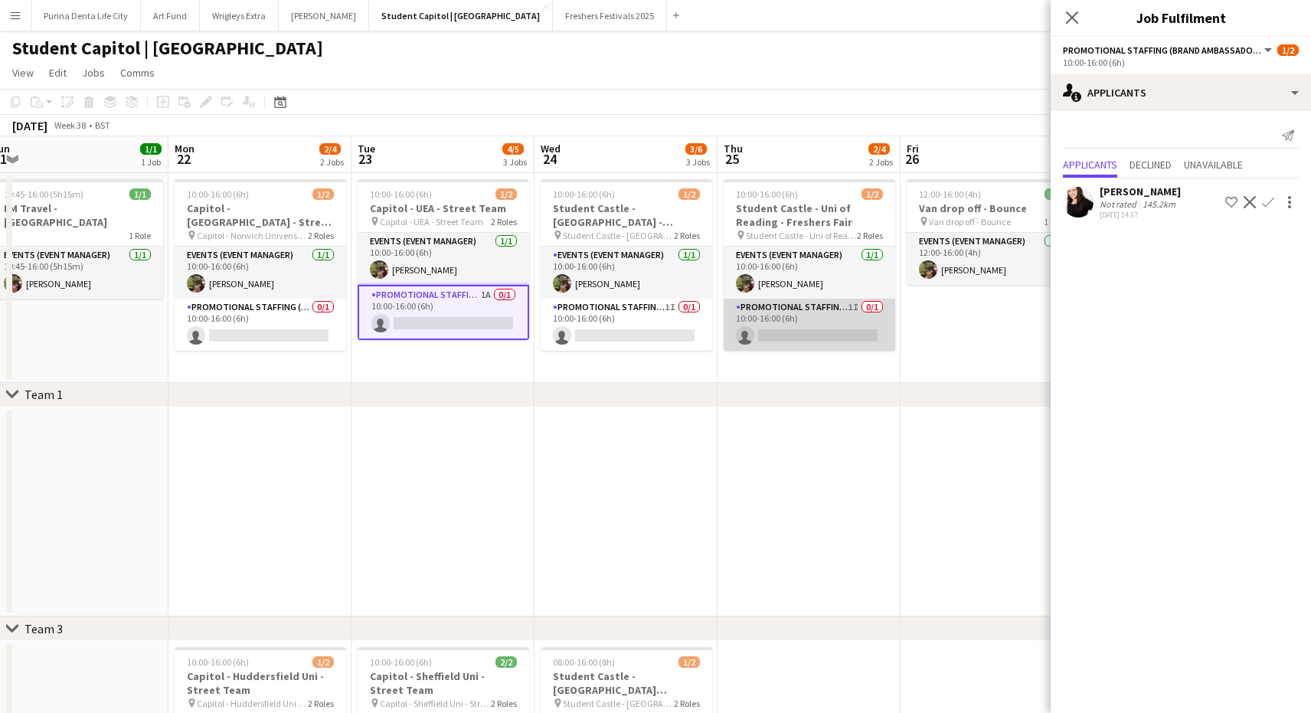
click at [845, 331] on app-card-role "Promotional Staffing (Brand Ambassadors) 1I 0/1 10:00-16:00 (6h) single-neutral…" at bounding box center [808, 325] width 171 height 52
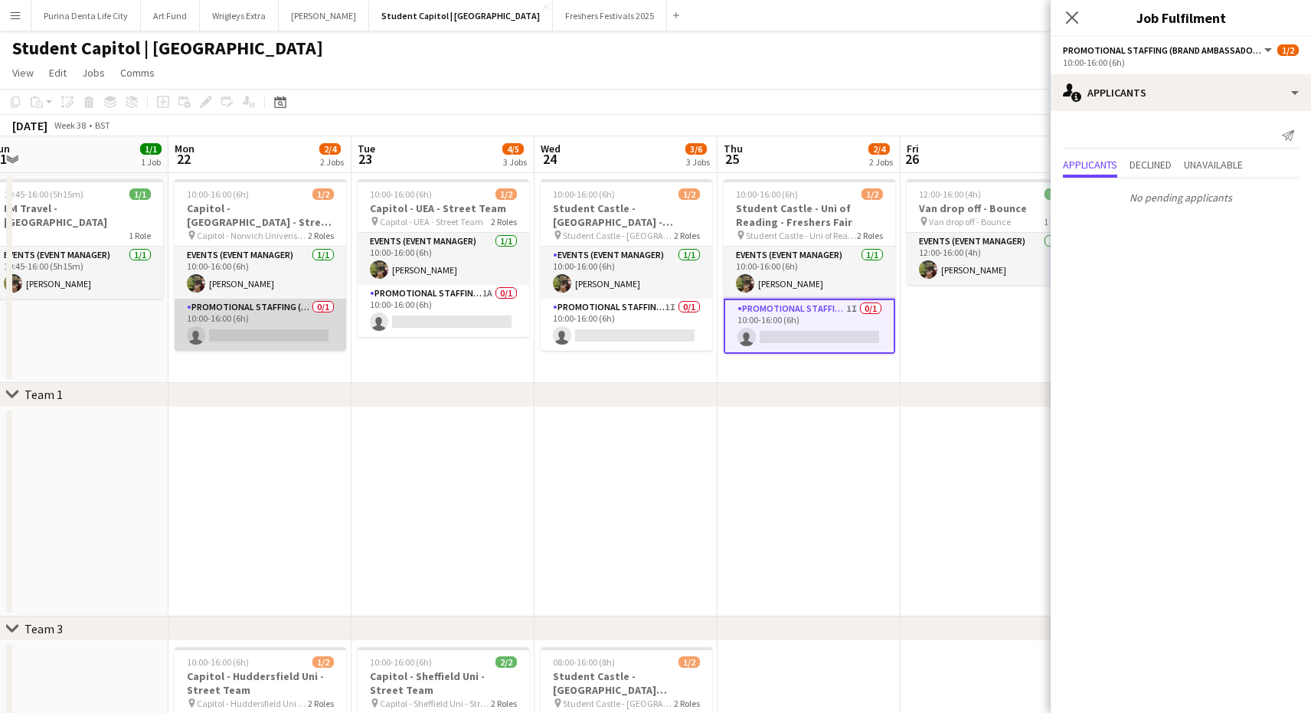
click at [277, 345] on app-card-role "Promotional Staffing (Brand Ambassadors) 0/1 10:00-16:00 (6h) single-neutral-ac…" at bounding box center [260, 325] width 171 height 52
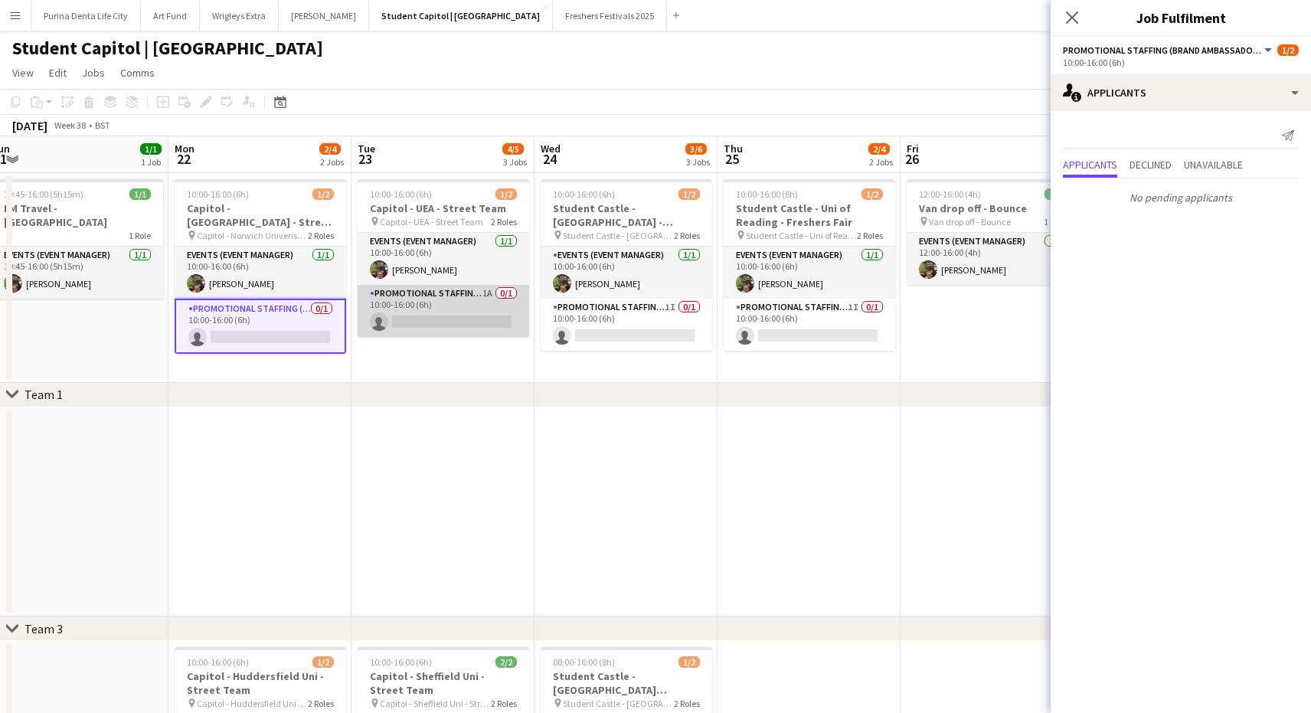
click at [472, 329] on app-card-role "Promotional Staffing (Brand Ambassadors) 1A 0/1 10:00-16:00 (6h) single-neutral…" at bounding box center [443, 311] width 171 height 52
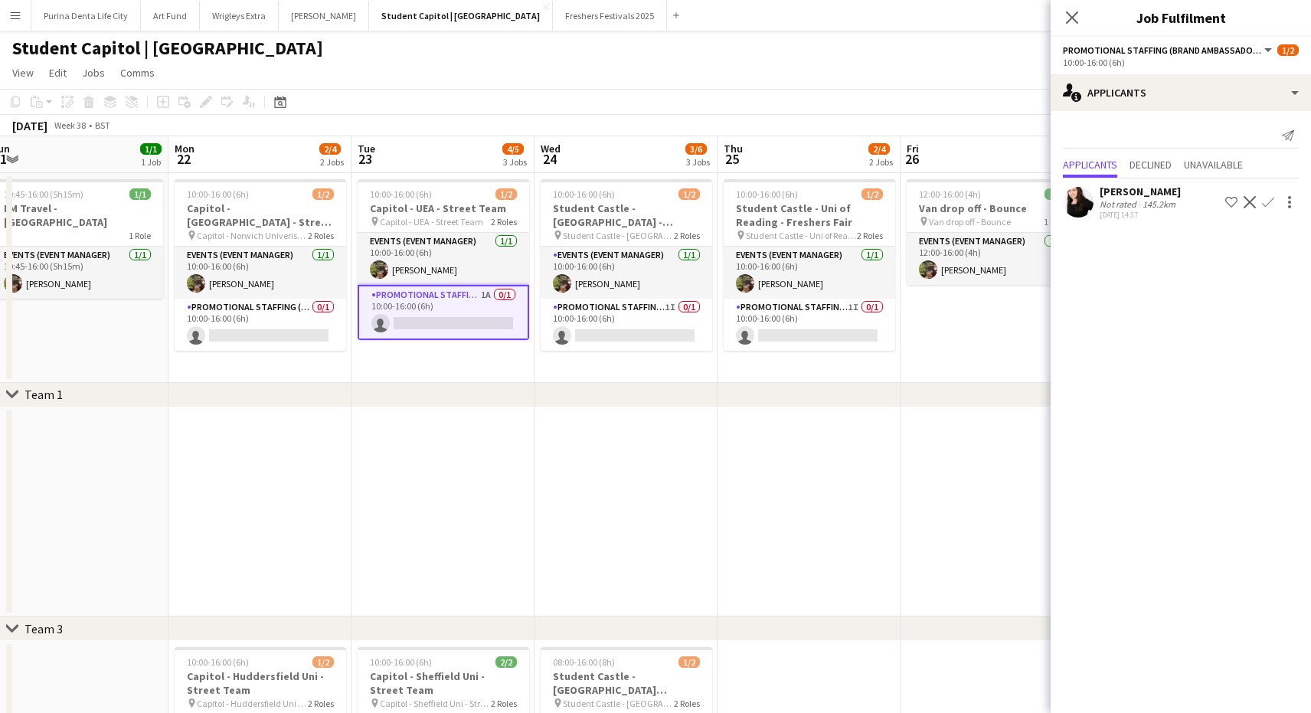
click at [1269, 205] on app-icon "Confirm" at bounding box center [1268, 202] width 12 height 12
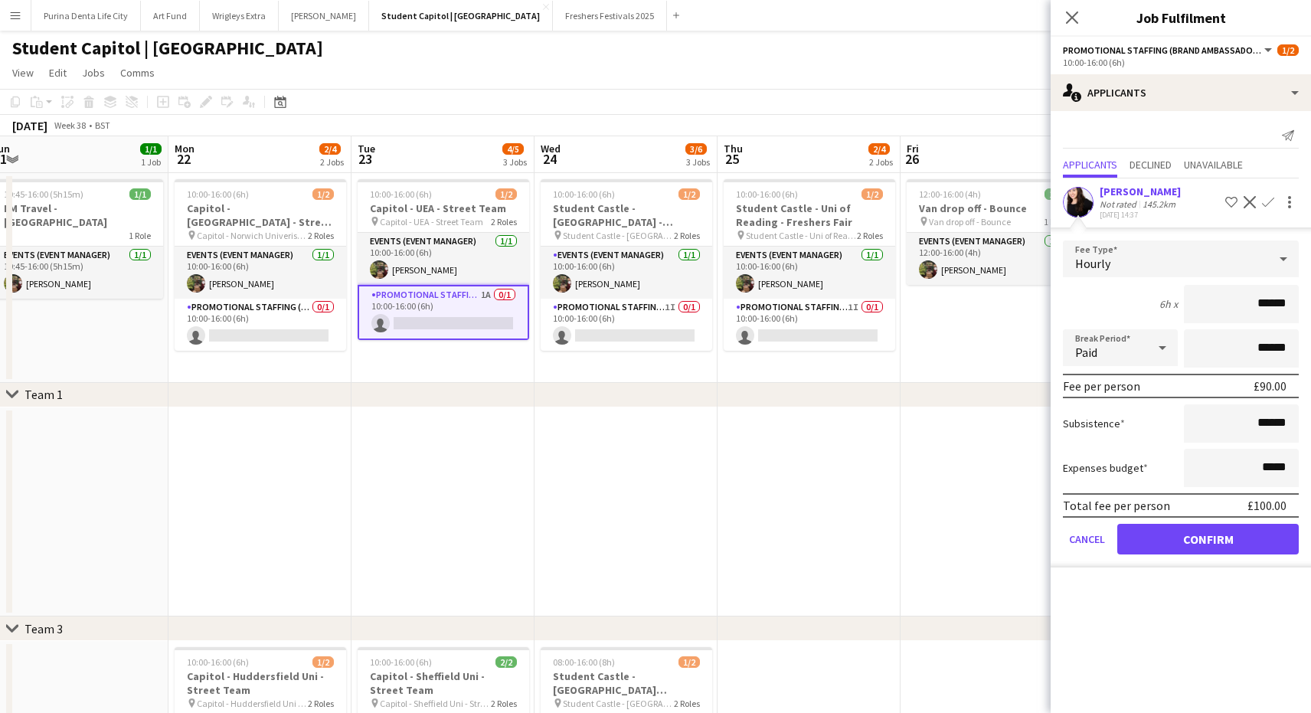
click at [1181, 537] on button "Confirm" at bounding box center [1207, 539] width 181 height 31
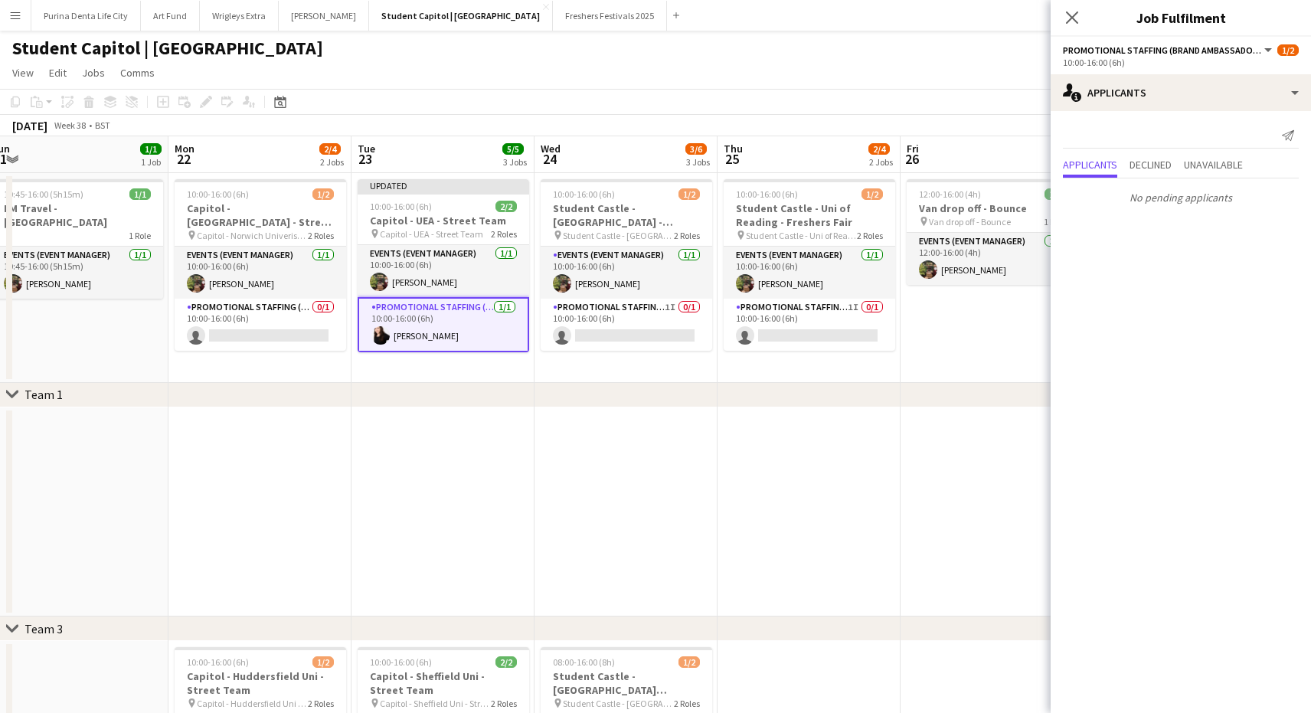
click at [937, 317] on app-date-cell "12:00-16:00 (4h) 1/1 Van drop off - Bounce pin Van drop off - Bounce 1 Role Eve…" at bounding box center [991, 278] width 183 height 210
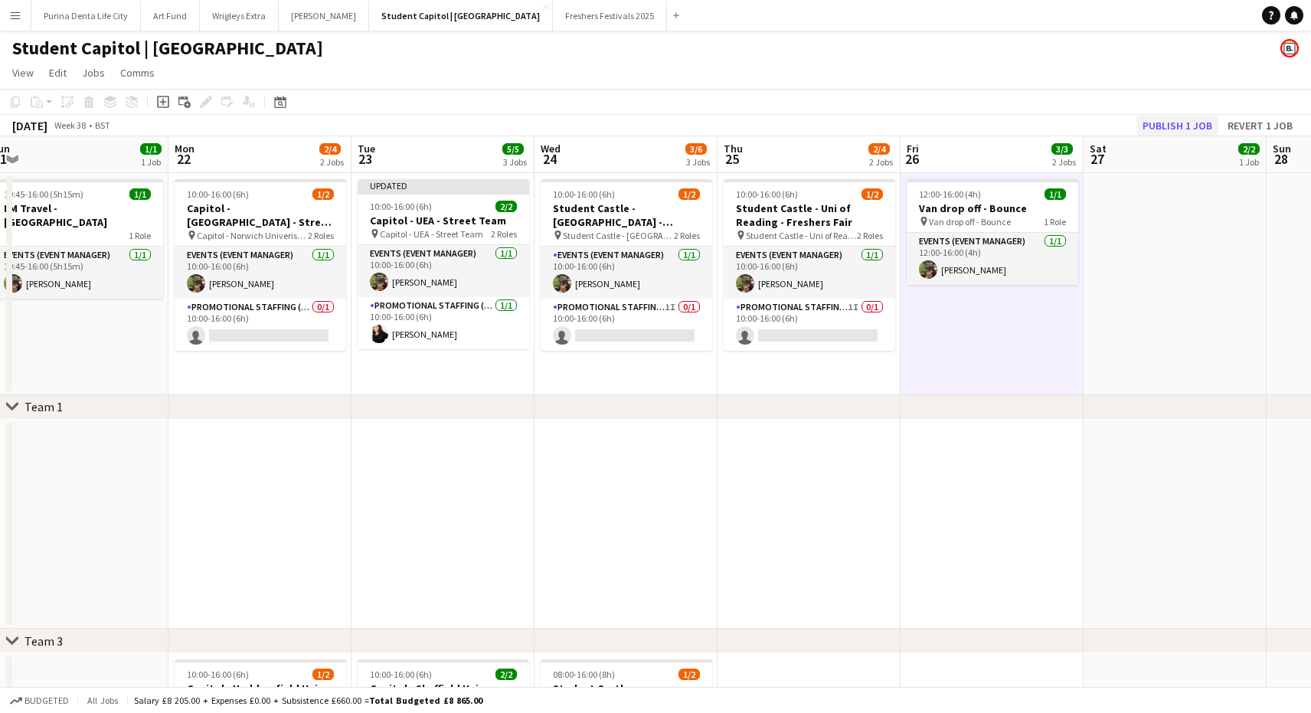
click at [1150, 126] on button "Publish 1 job" at bounding box center [1177, 126] width 82 height 20
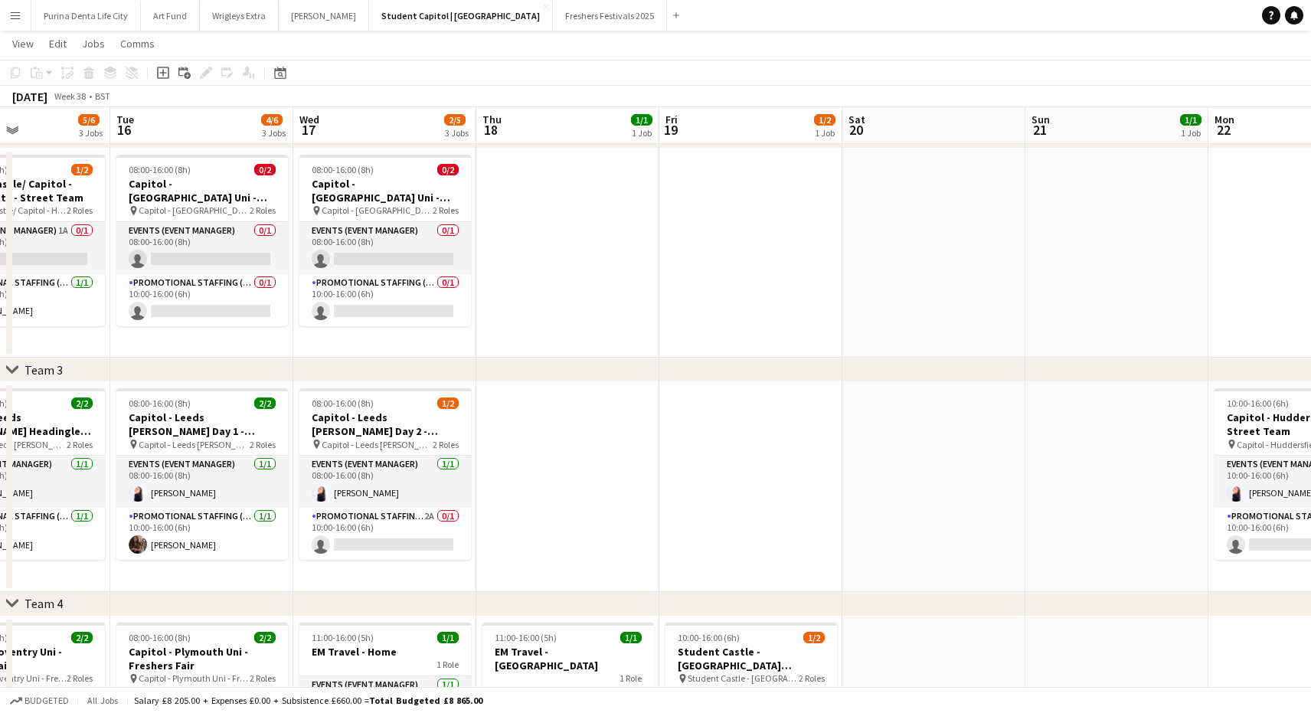
scroll to position [0, 492]
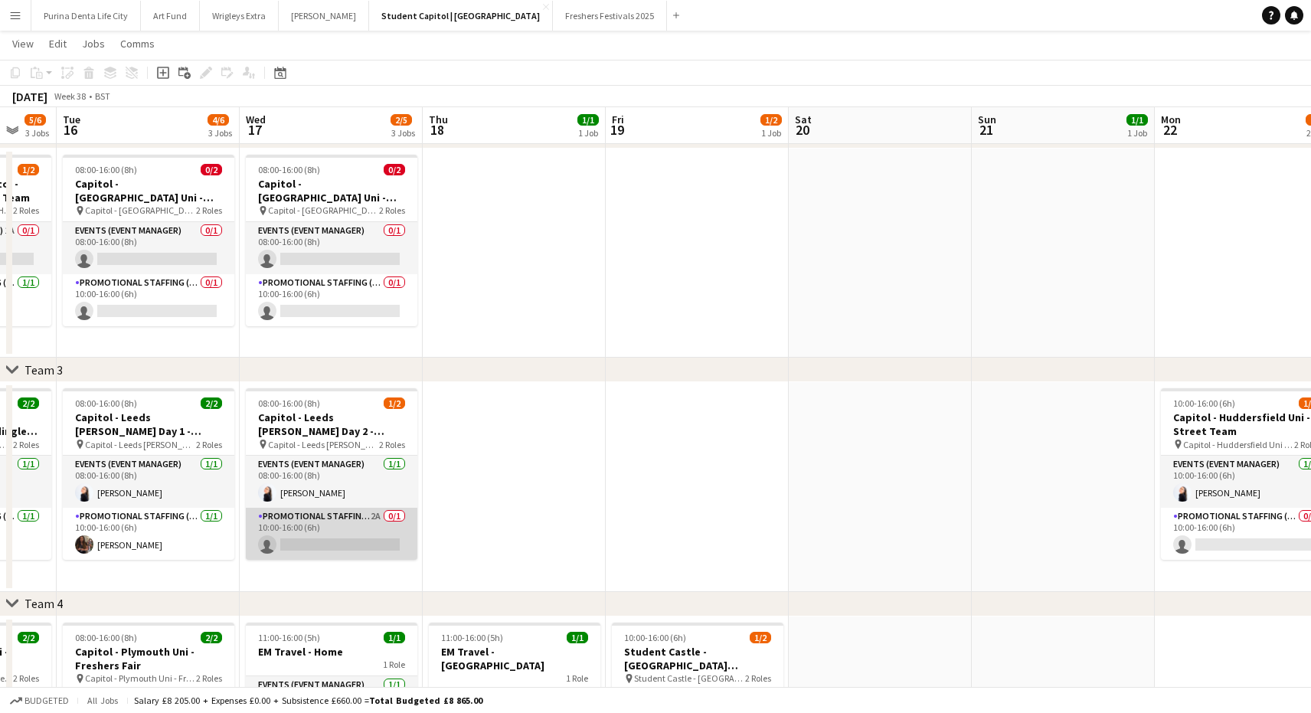
click at [344, 526] on app-card-role "Promotional Staffing (Brand Ambassadors) 2A 0/1 10:00-16:00 (6h) single-neutral…" at bounding box center [331, 534] width 171 height 52
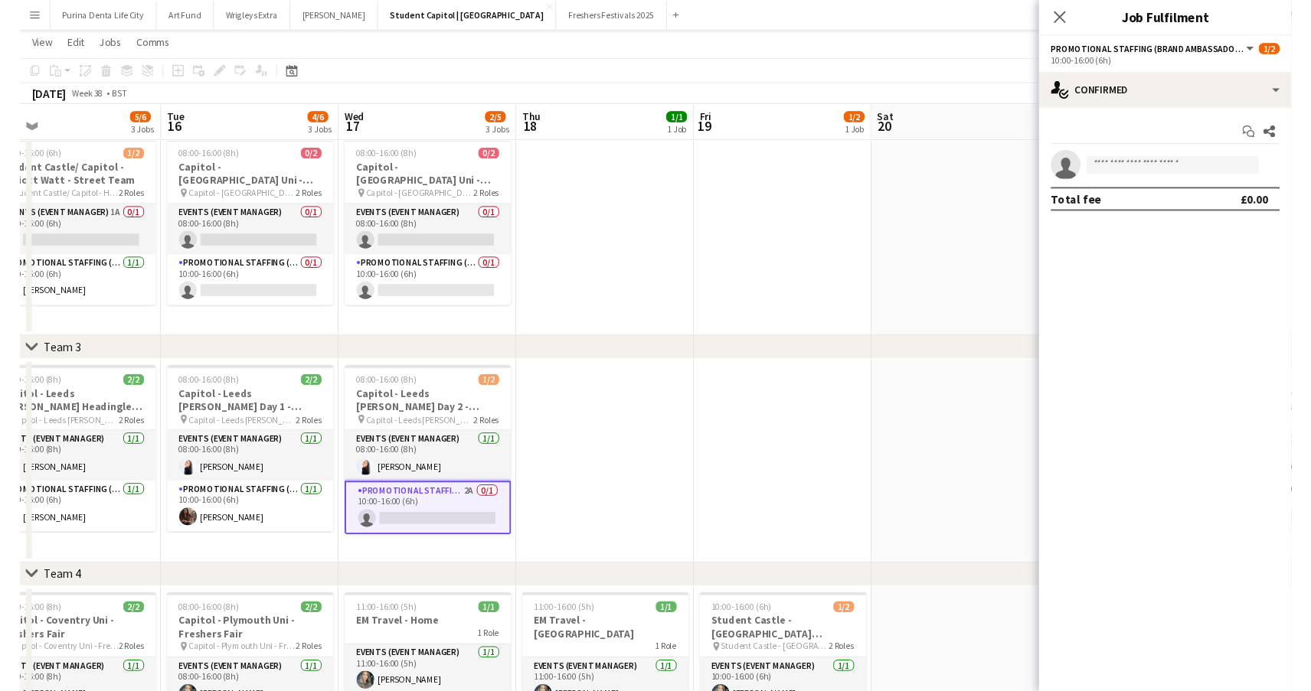
scroll to position [0, 402]
